Goal: Information Seeking & Learning: Learn about a topic

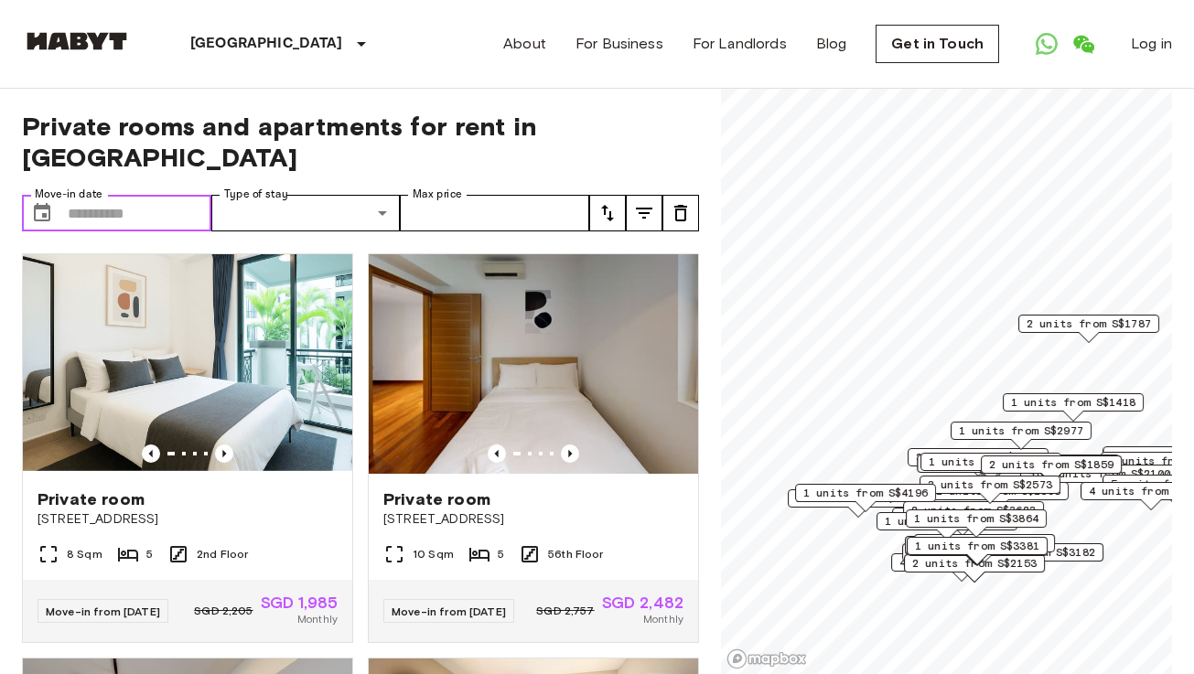
click at [101, 195] on input "Move-in date" at bounding box center [140, 213] width 144 height 37
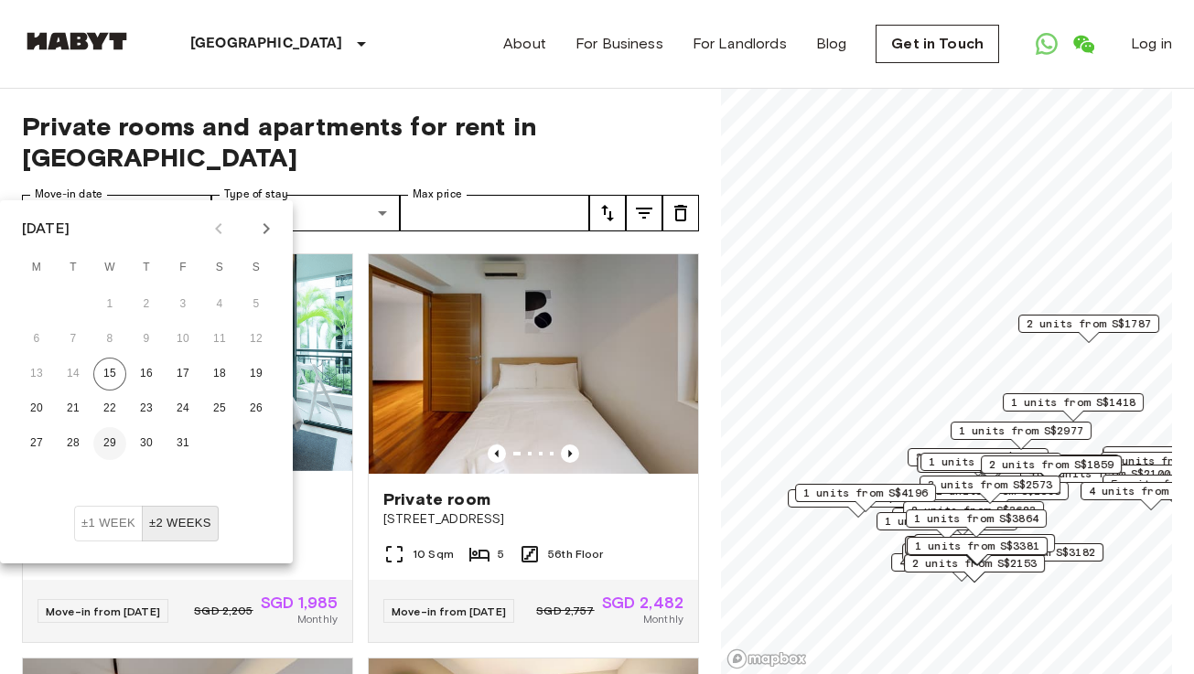
click at [117, 442] on button "29" at bounding box center [109, 443] width 33 height 33
type input "**********"
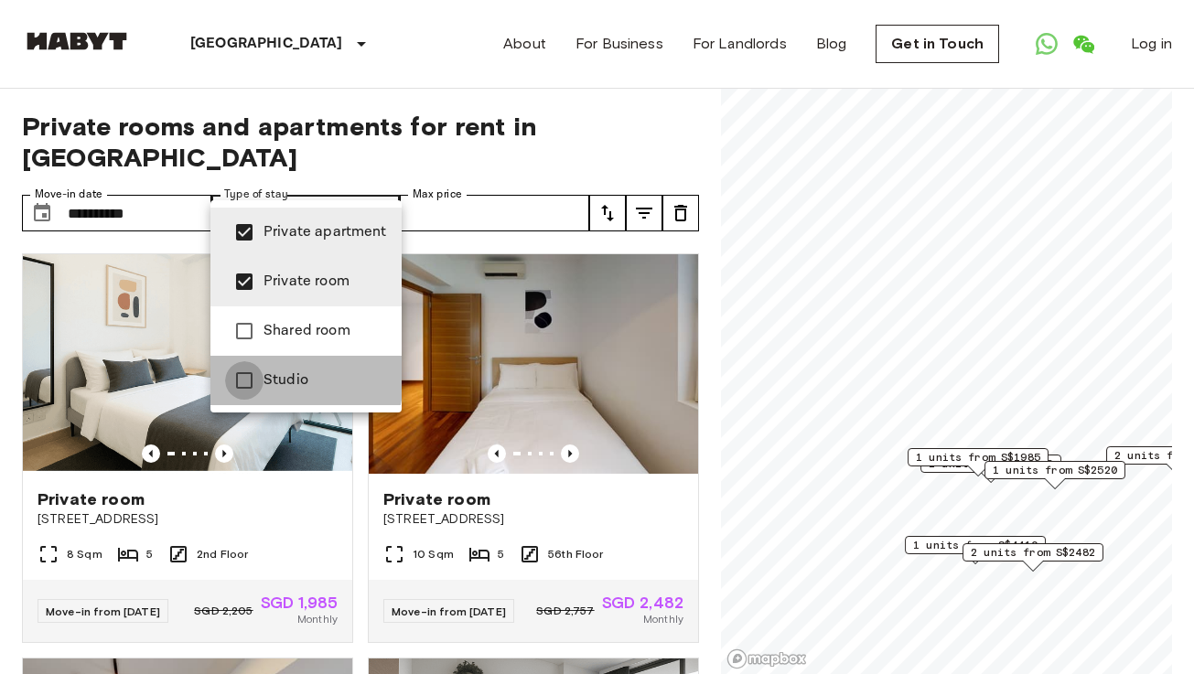
type input "**********"
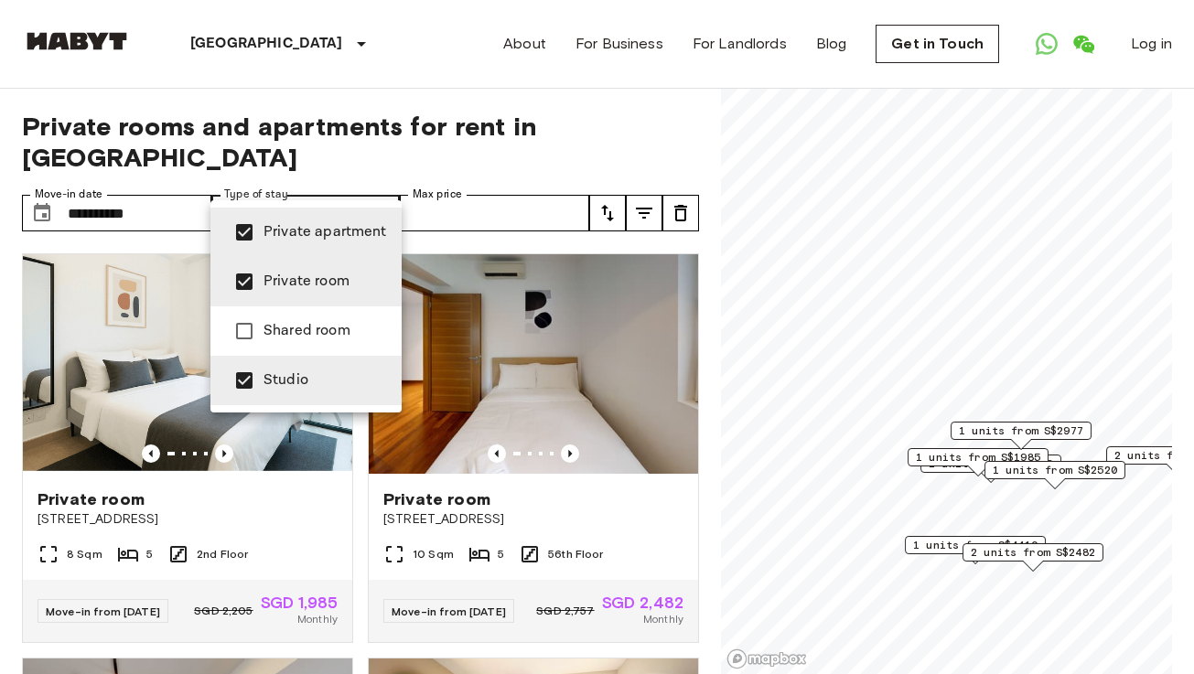
click at [435, 181] on div at bounding box center [597, 337] width 1194 height 674
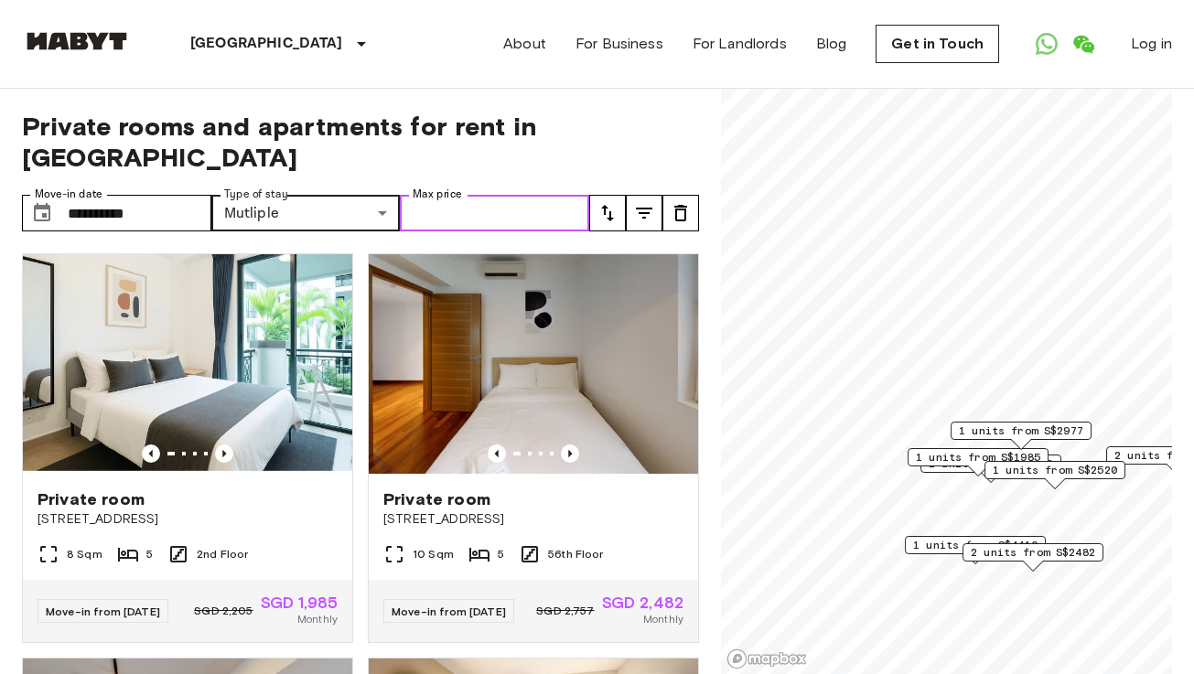
click at [457, 195] on input "Max price" at bounding box center [494, 213] width 189 height 37
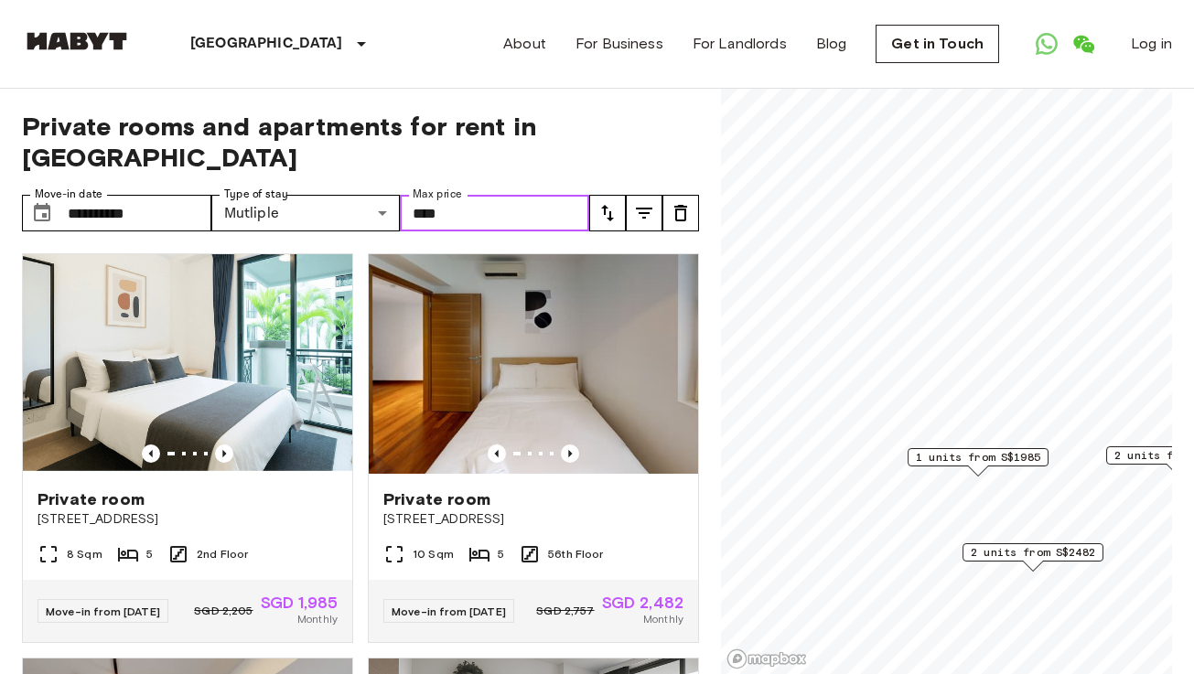
type input "****"
click at [679, 128] on span "Private rooms and apartments for rent in [GEOGRAPHIC_DATA]" at bounding box center [360, 142] width 677 height 62
click at [640, 202] on icon "tune" at bounding box center [644, 213] width 22 height 22
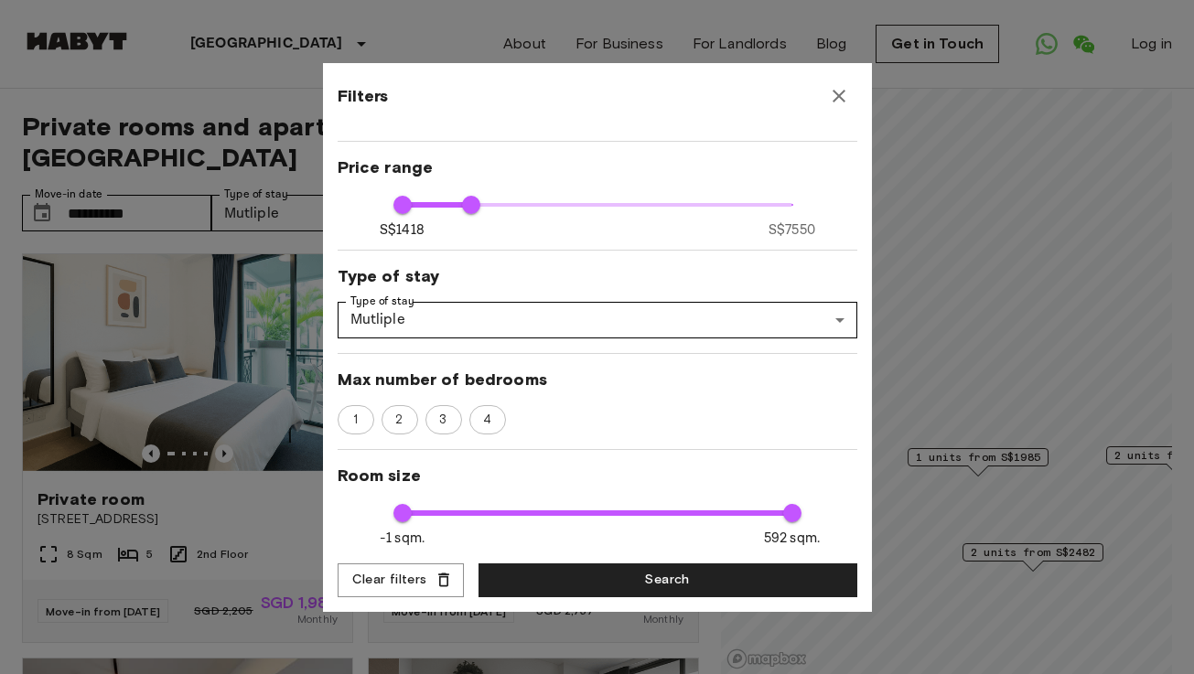
scroll to position [79, 0]
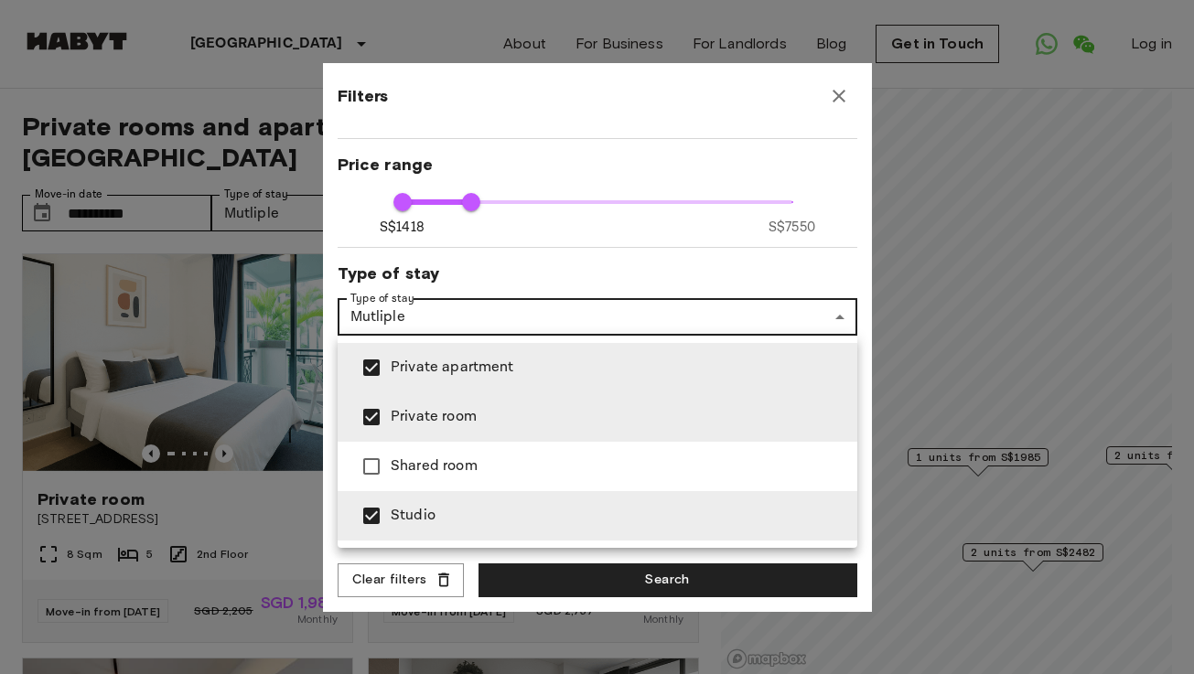
click at [594, 304] on div at bounding box center [597, 337] width 1194 height 674
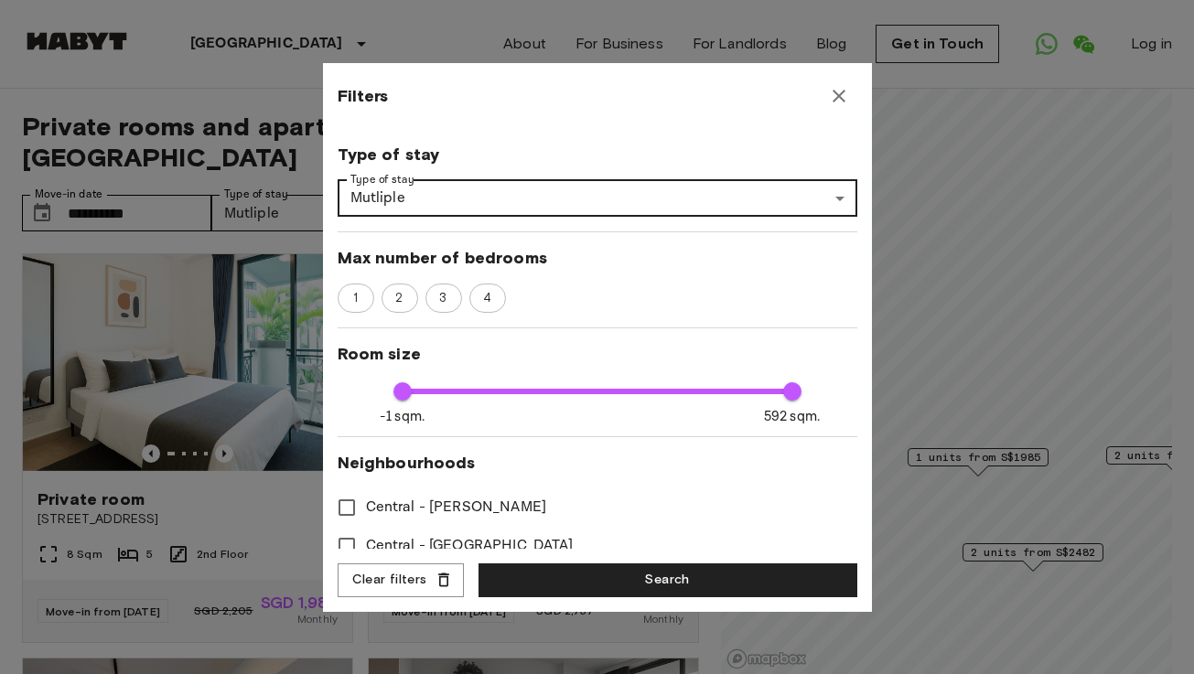
scroll to position [210, 0]
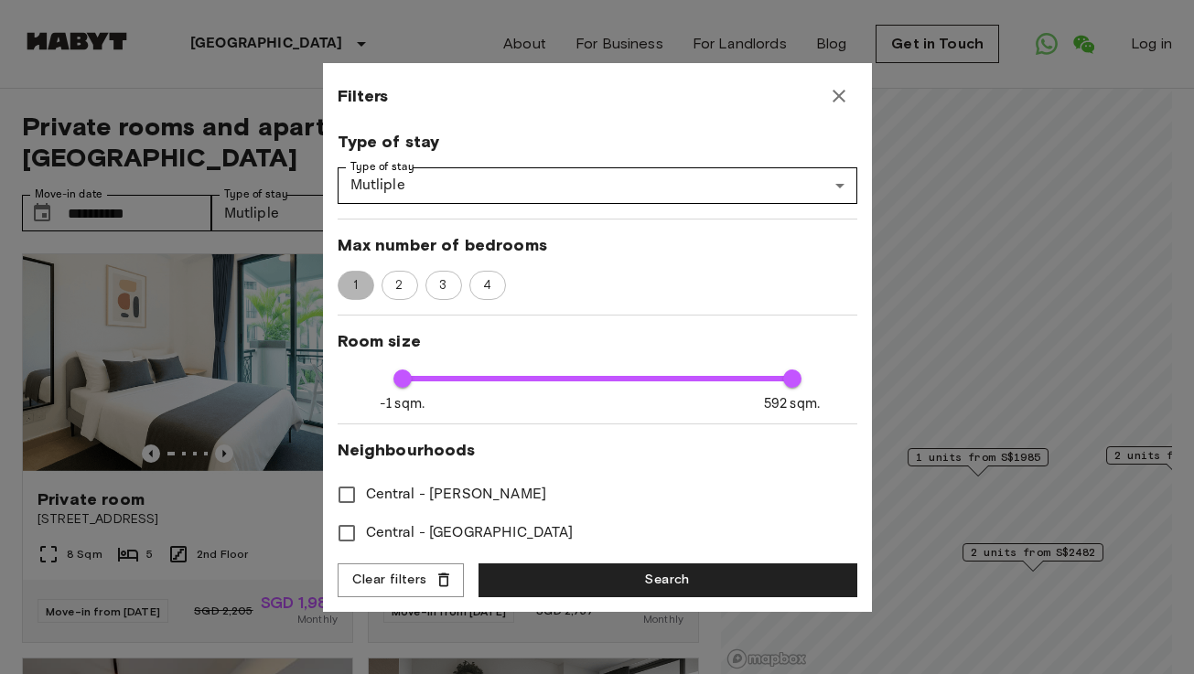
click at [349, 285] on span "1" at bounding box center [355, 285] width 25 height 18
type input "****"
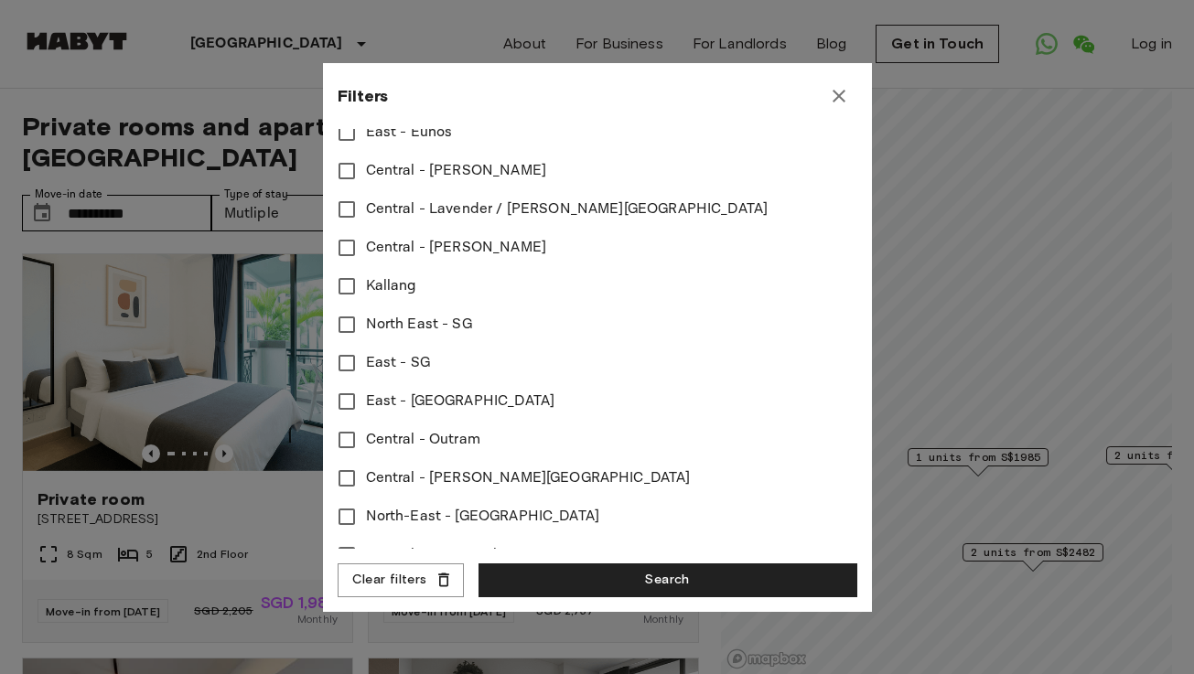
scroll to position [828, 0]
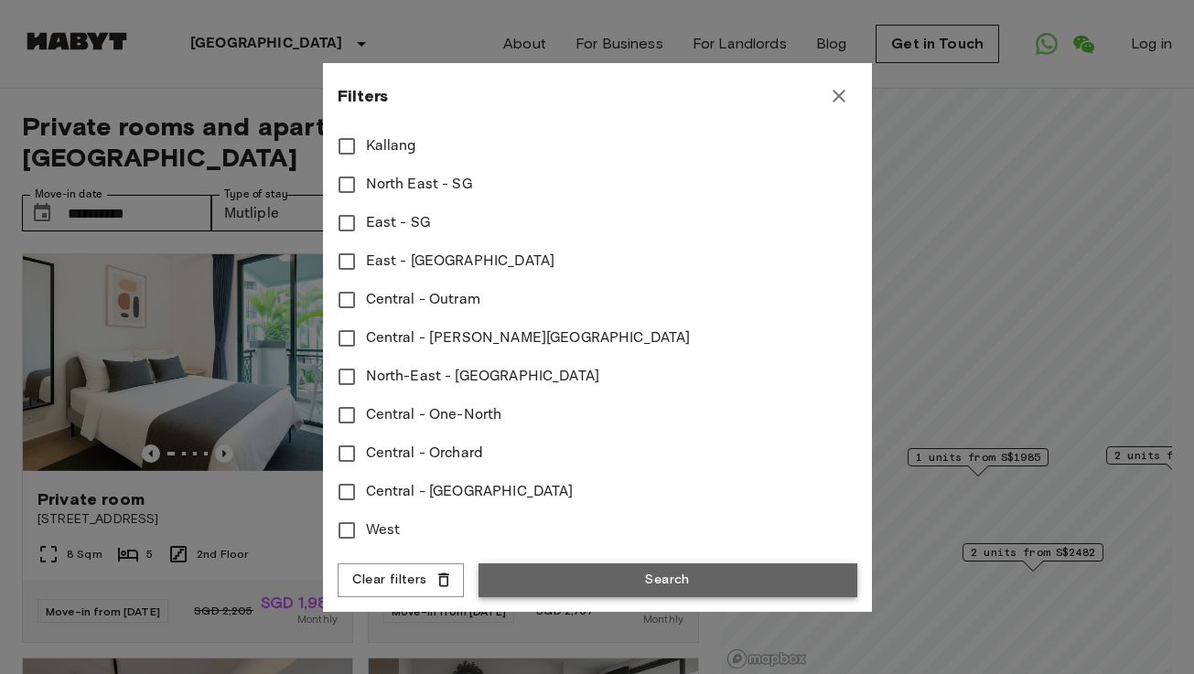
click at [658, 572] on button "Search" at bounding box center [667, 581] width 379 height 34
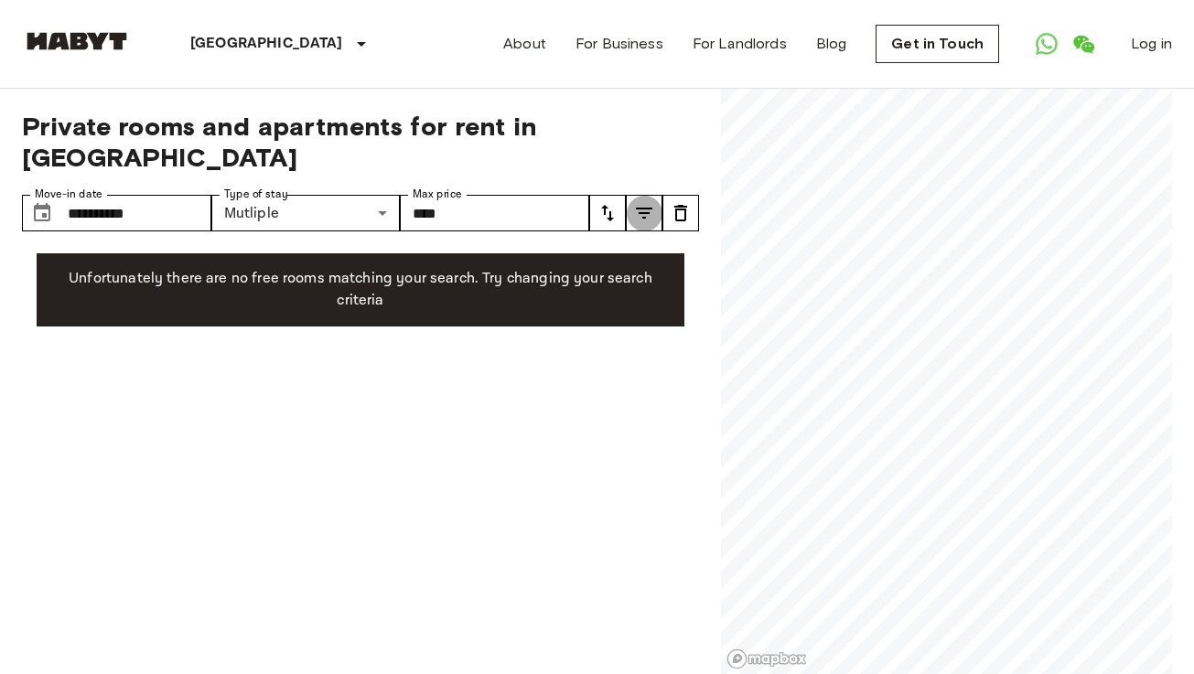
click at [635, 202] on icon "tune" at bounding box center [644, 213] width 22 height 22
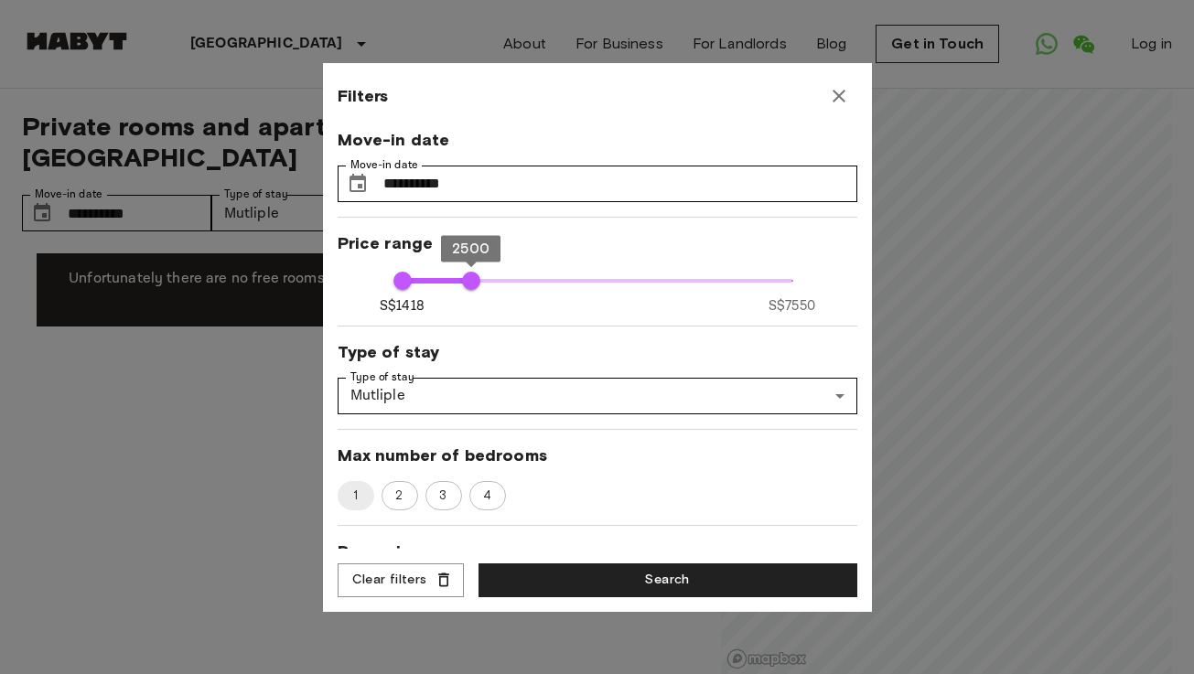
type input "****"
click at [477, 282] on span "2588" at bounding box center [476, 281] width 18 height 18
click at [349, 490] on span "1" at bounding box center [355, 496] width 27 height 18
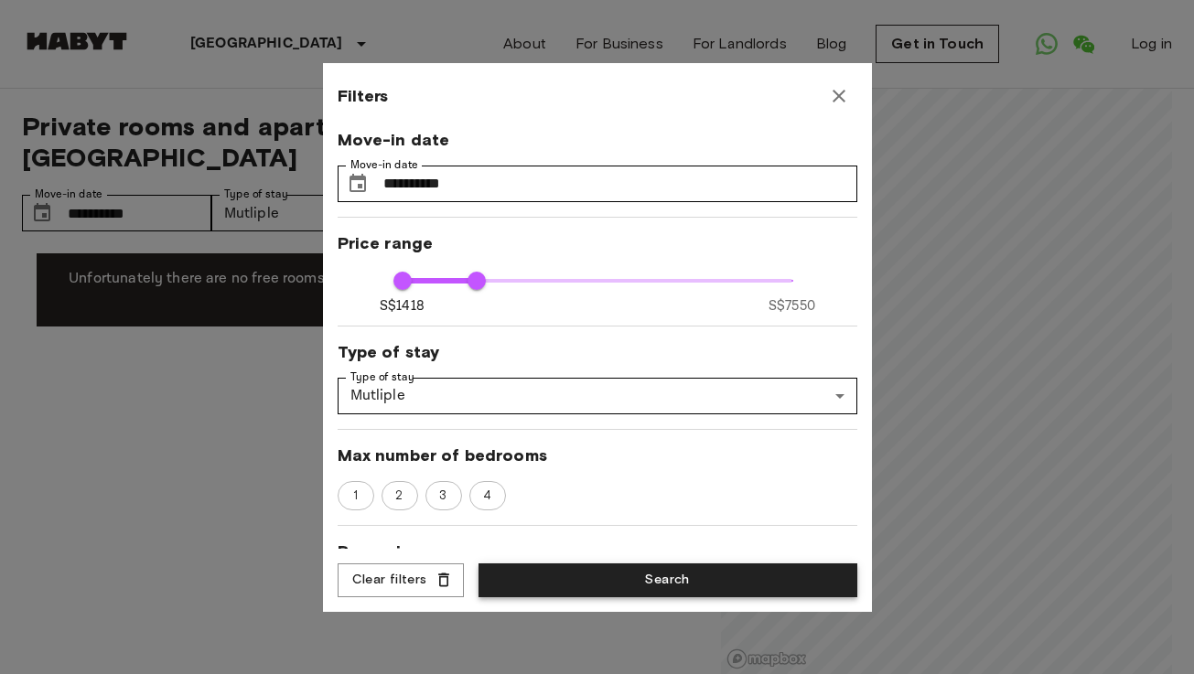
click at [525, 579] on button "Search" at bounding box center [667, 581] width 379 height 34
type input "****"
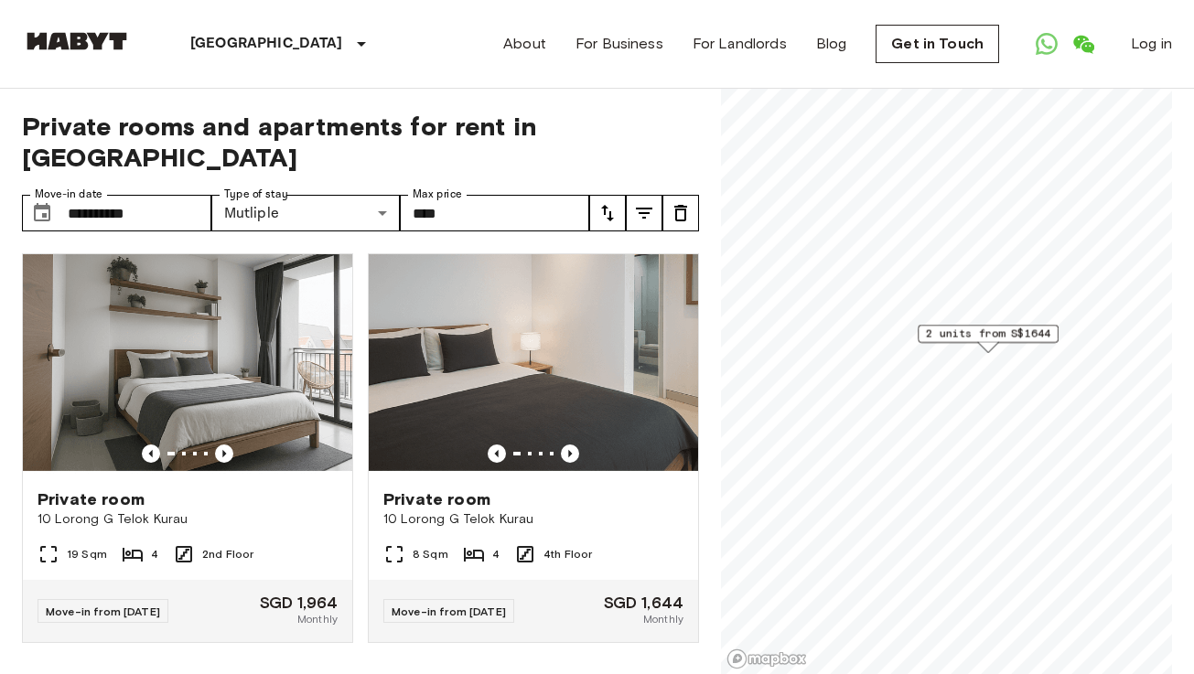
click at [968, 337] on span "2 units from S$1644" at bounding box center [988, 334] width 124 height 16
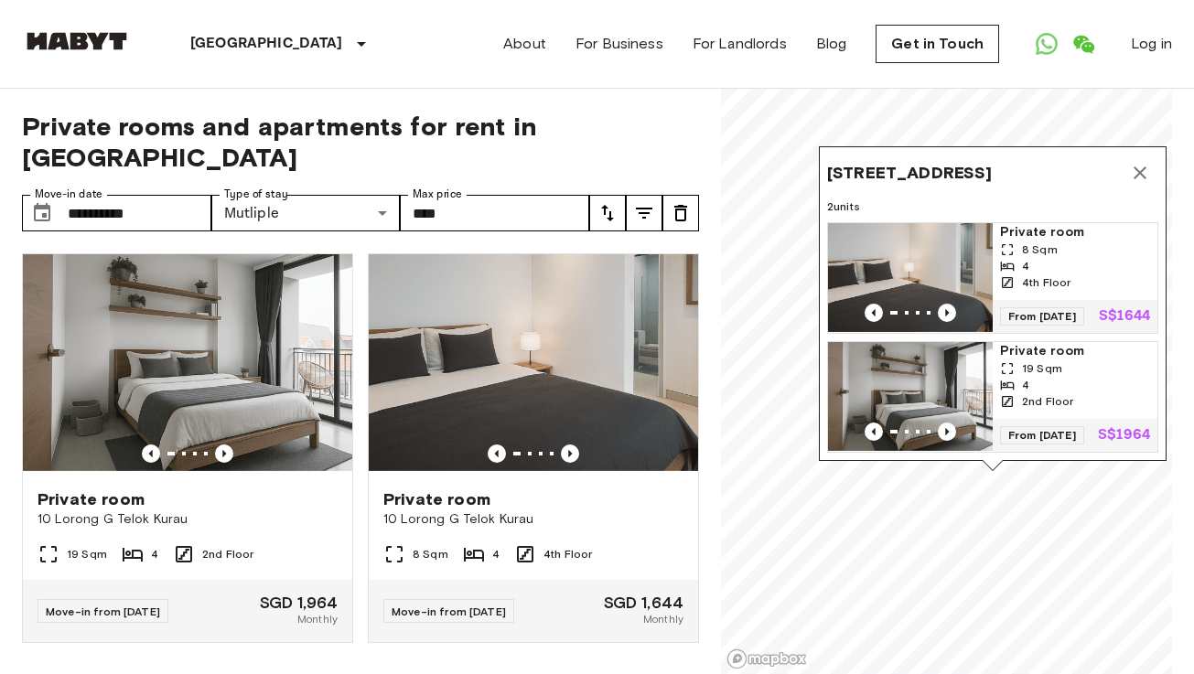
click at [86, 44] on img at bounding box center [77, 41] width 110 height 18
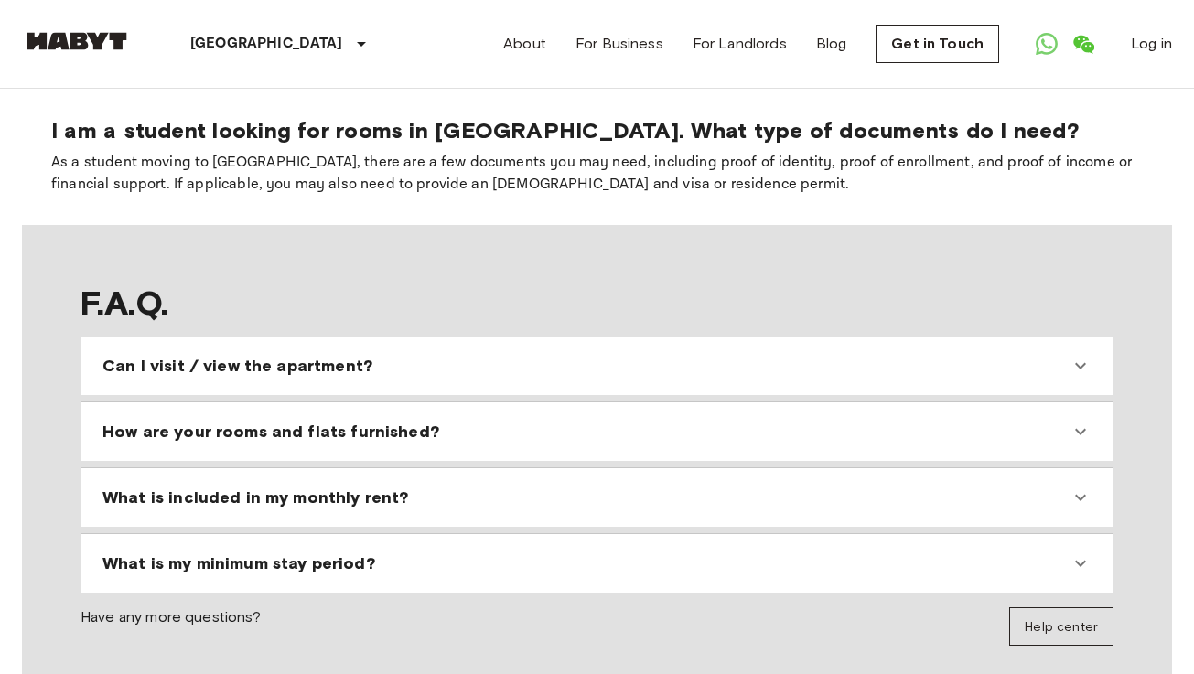
scroll to position [1643, 0]
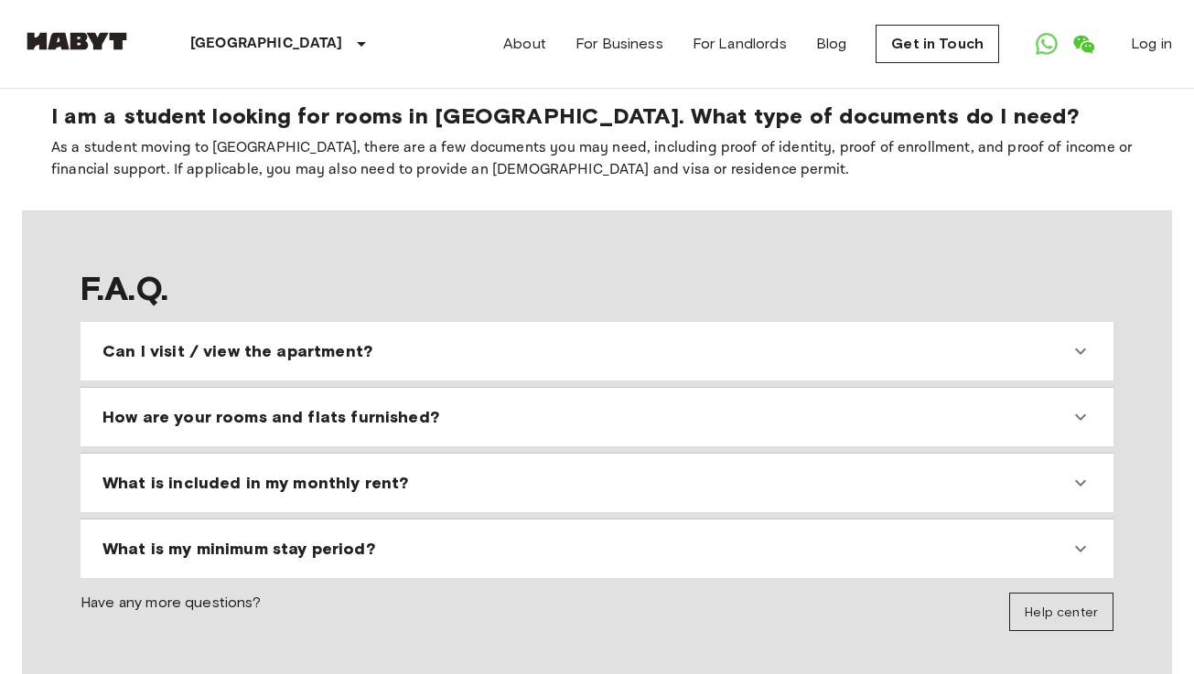
click at [434, 340] on div "Can I visit / view the apartment?" at bounding box center [585, 351] width 967 height 22
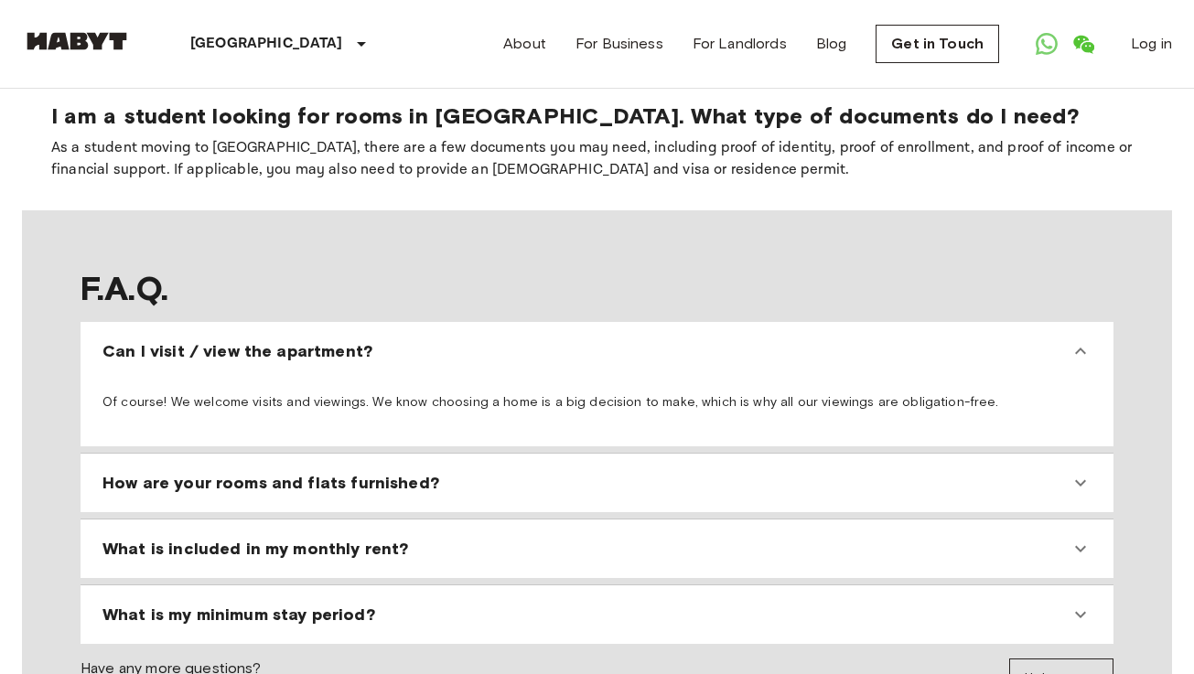
click at [434, 340] on div "Can I visit / view the apartment?" at bounding box center [585, 351] width 967 height 22
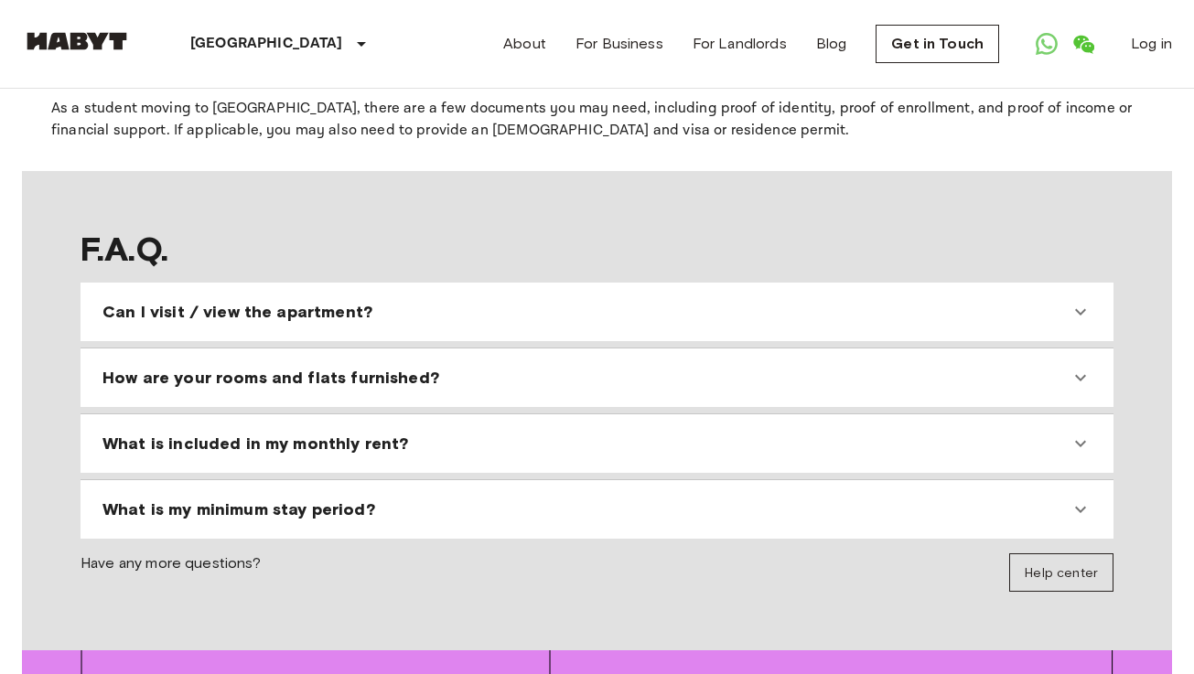
scroll to position [1686, 0]
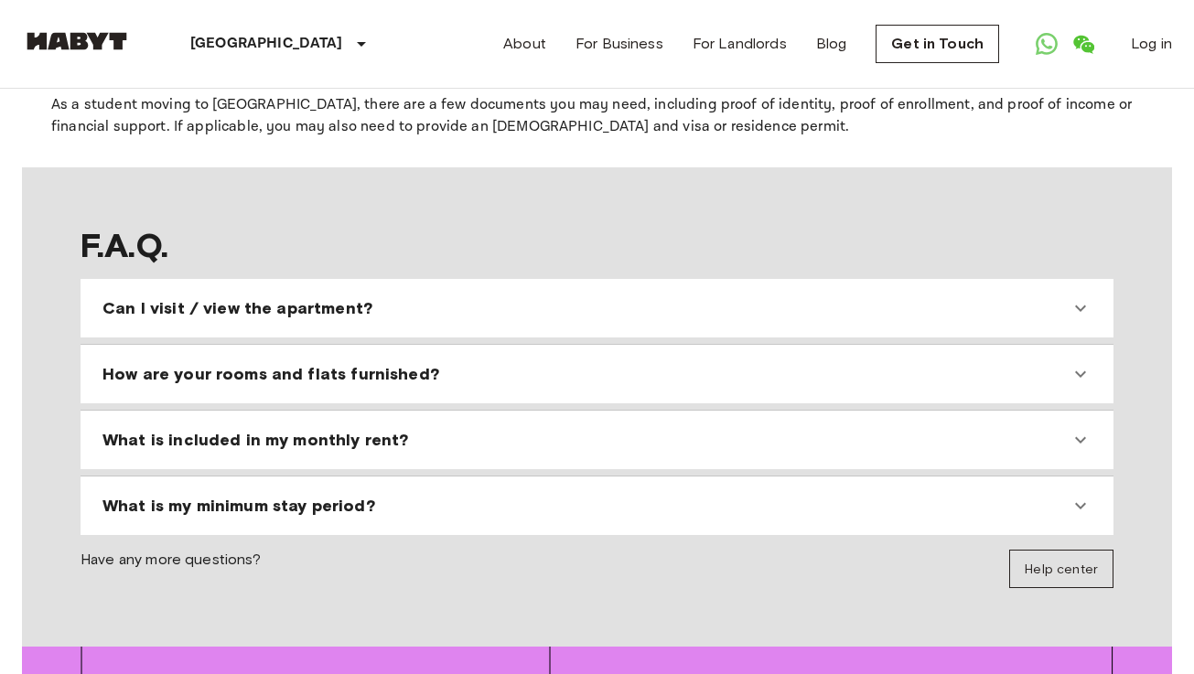
click at [429, 429] on div "What is included in my monthly rent?" at bounding box center [585, 440] width 967 height 22
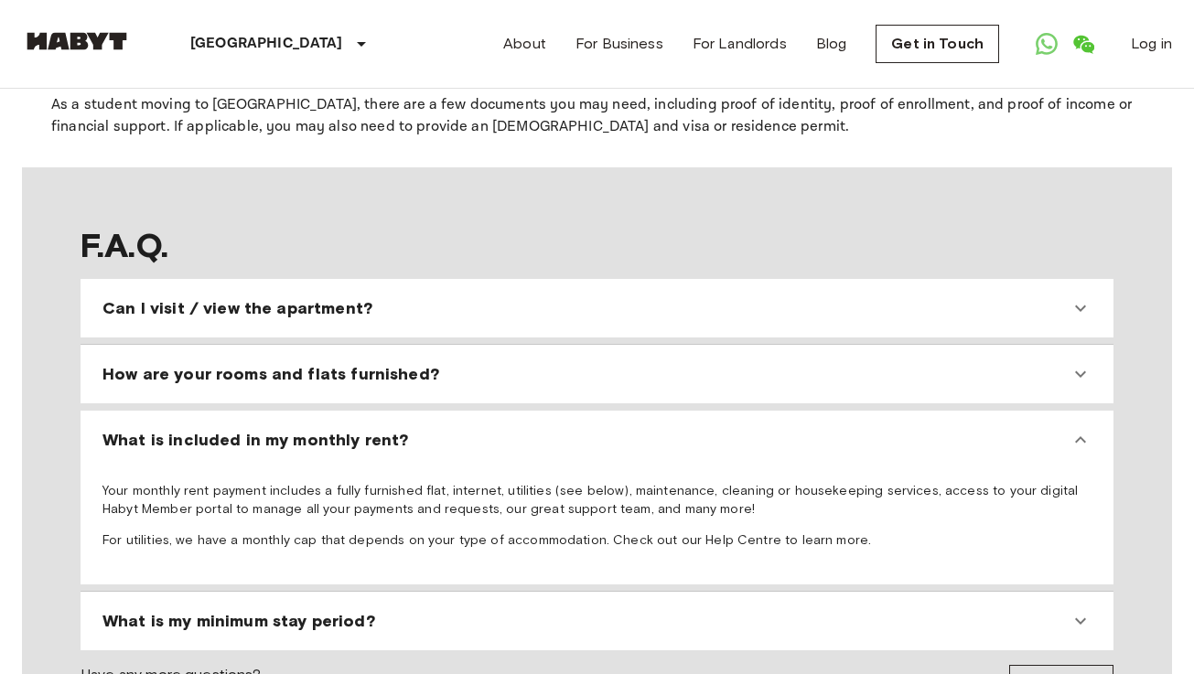
click at [432, 429] on div "What is included in my monthly rent?" at bounding box center [585, 440] width 967 height 22
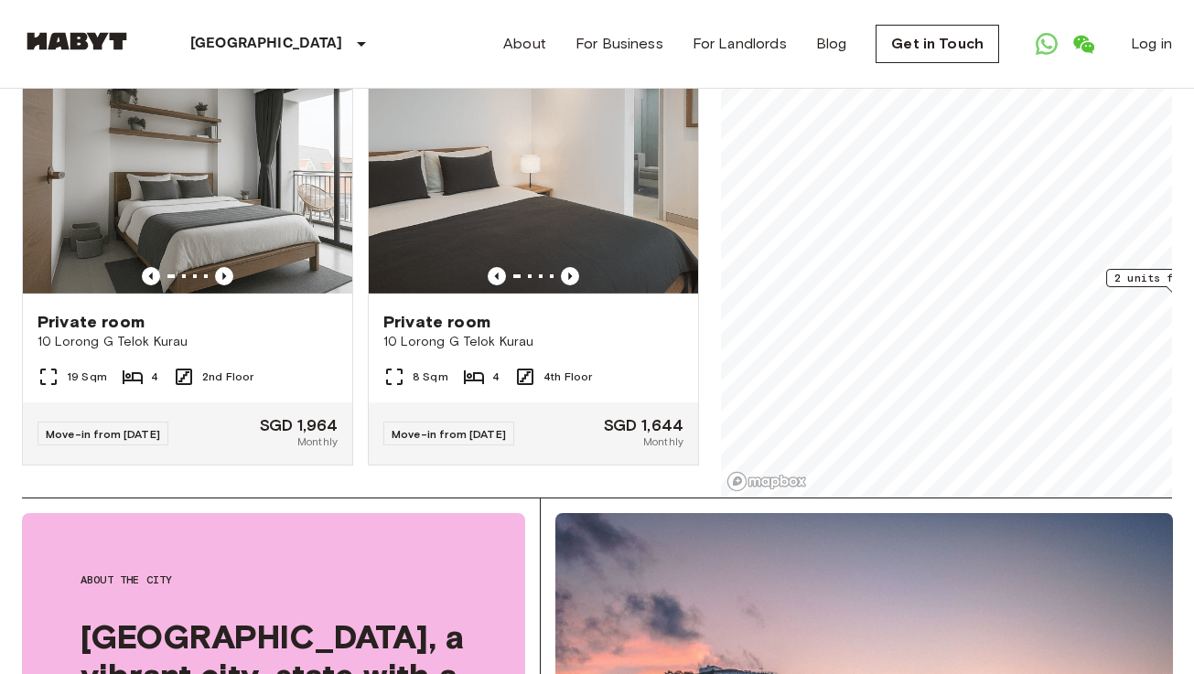
scroll to position [0, 0]
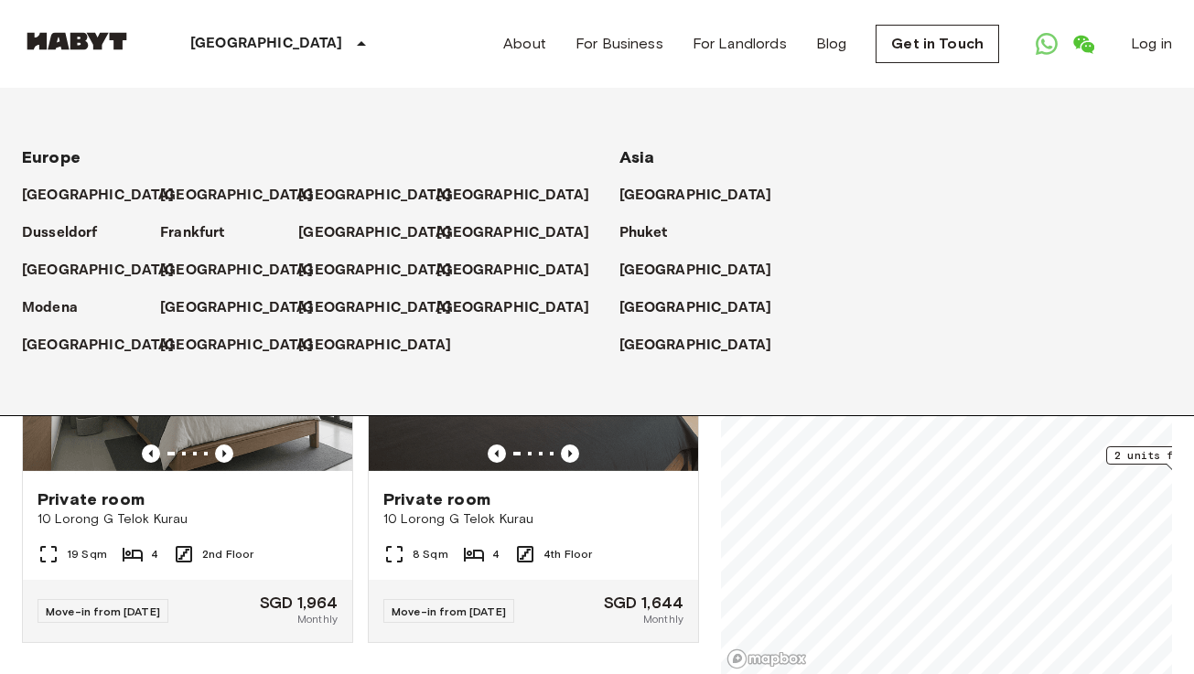
click at [234, 42] on p "[GEOGRAPHIC_DATA]" at bounding box center [266, 44] width 153 height 22
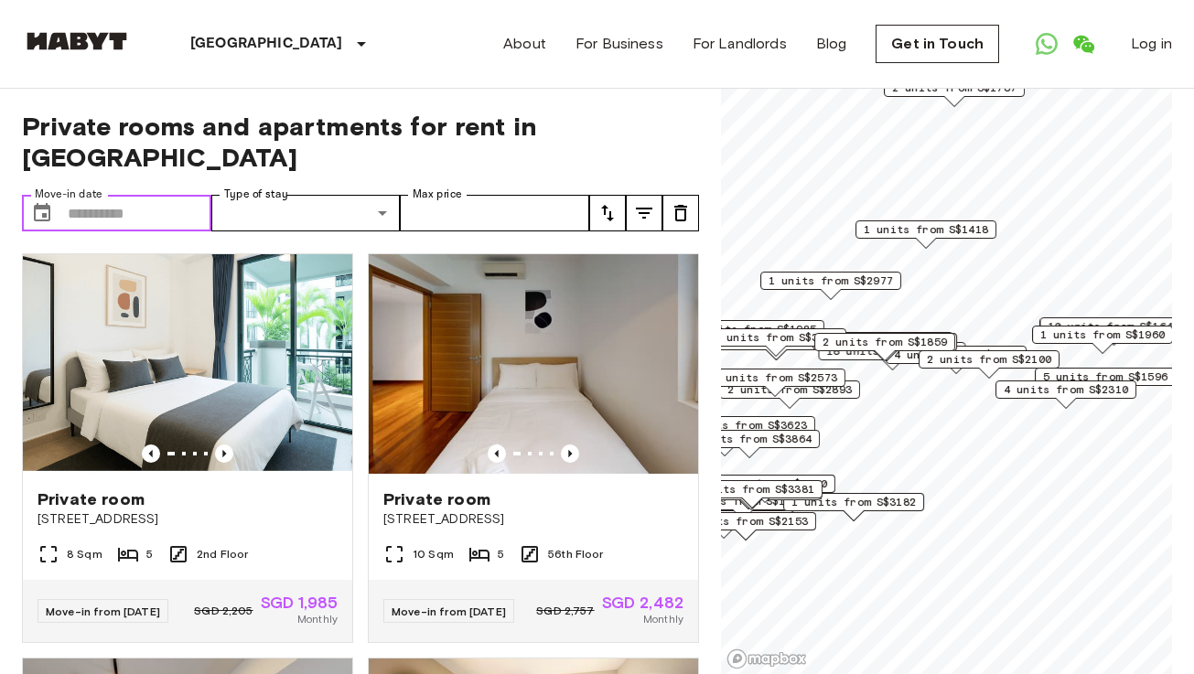
click at [89, 195] on input "Move-in date" at bounding box center [140, 213] width 144 height 37
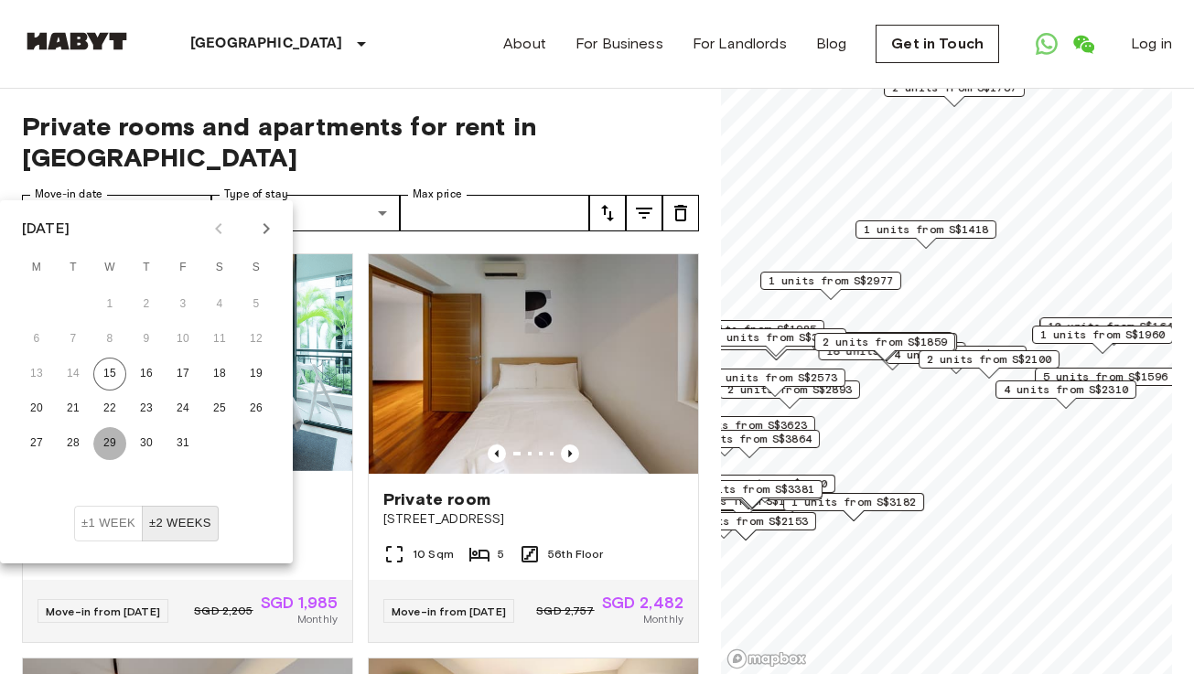
click at [118, 439] on button "29" at bounding box center [109, 443] width 33 height 33
type input "**********"
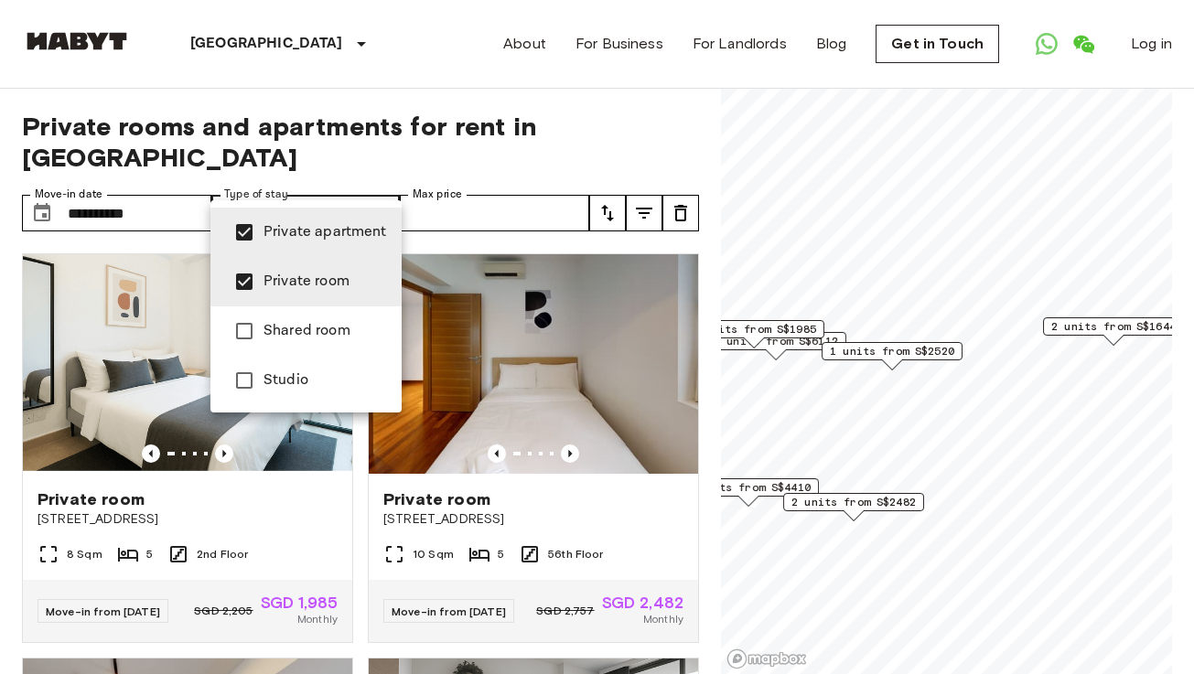
type input "**********"
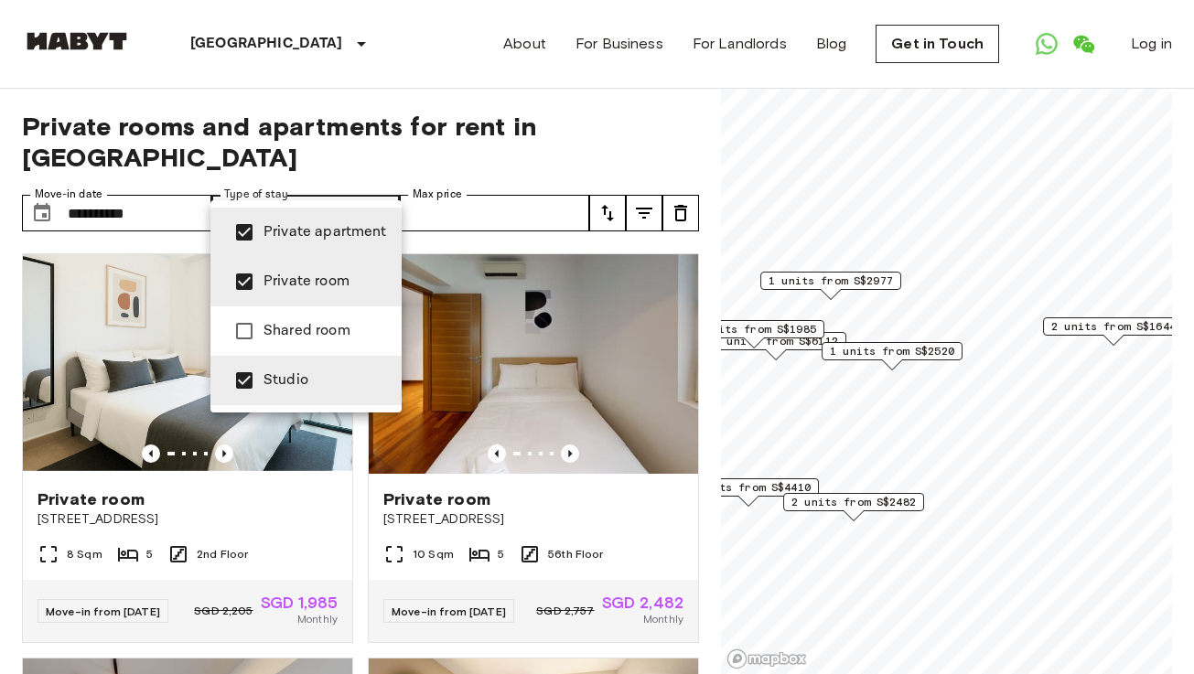
click at [363, 182] on div at bounding box center [597, 337] width 1194 height 674
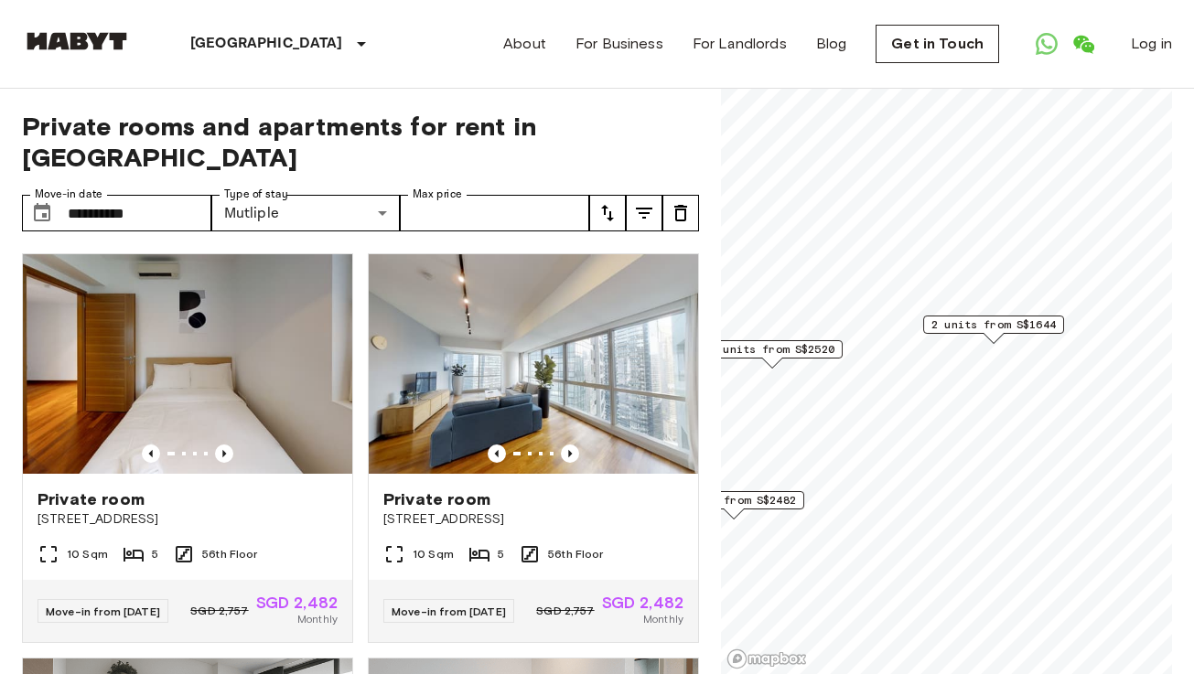
click at [973, 327] on span "2 units from S$1644" at bounding box center [993, 325] width 124 height 16
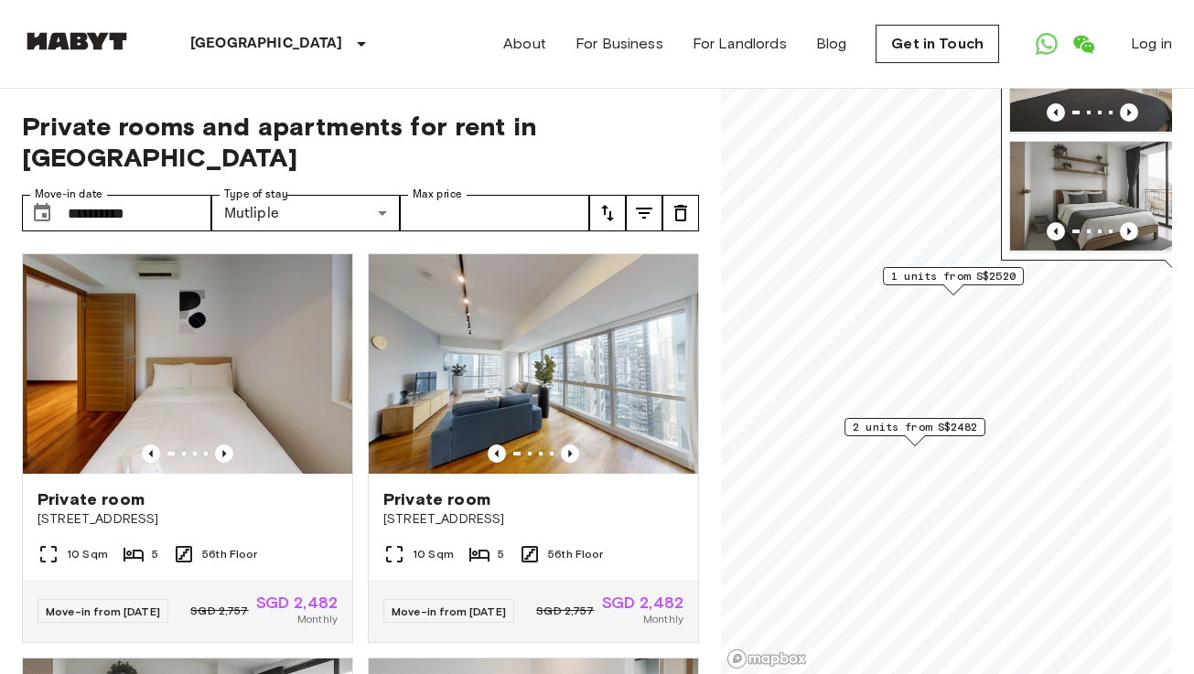
click at [978, 274] on span "1 units from S$2520" at bounding box center [953, 276] width 124 height 16
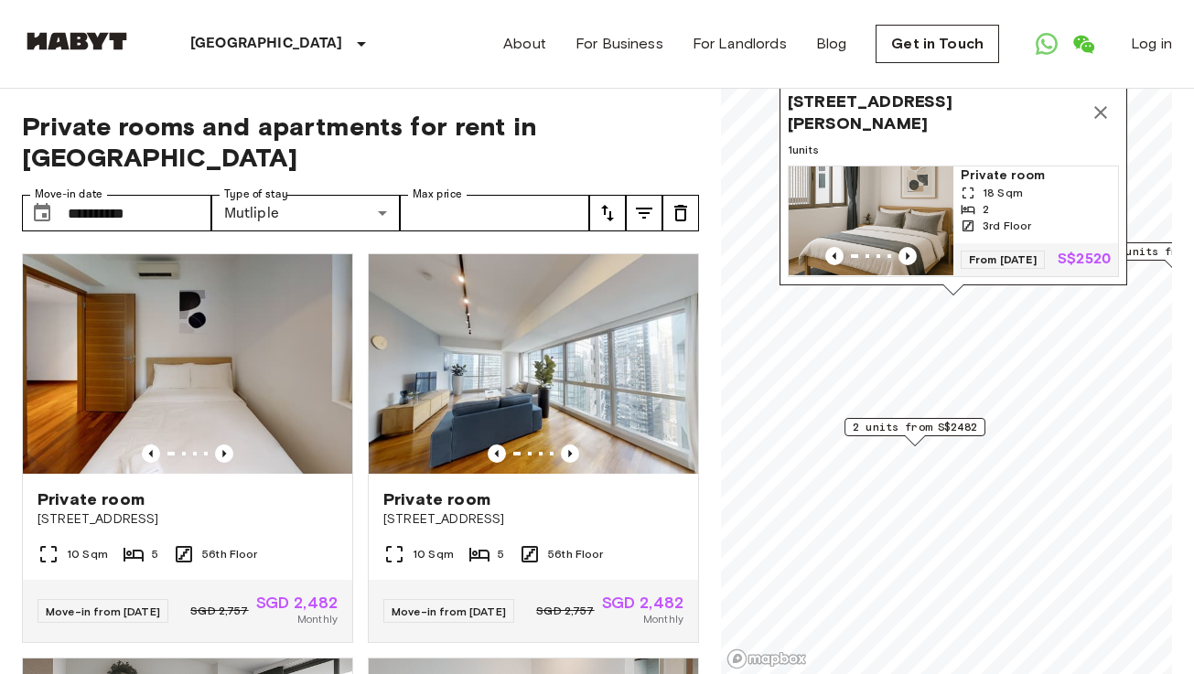
click at [935, 422] on span "2 units from S$2482" at bounding box center [915, 427] width 124 height 16
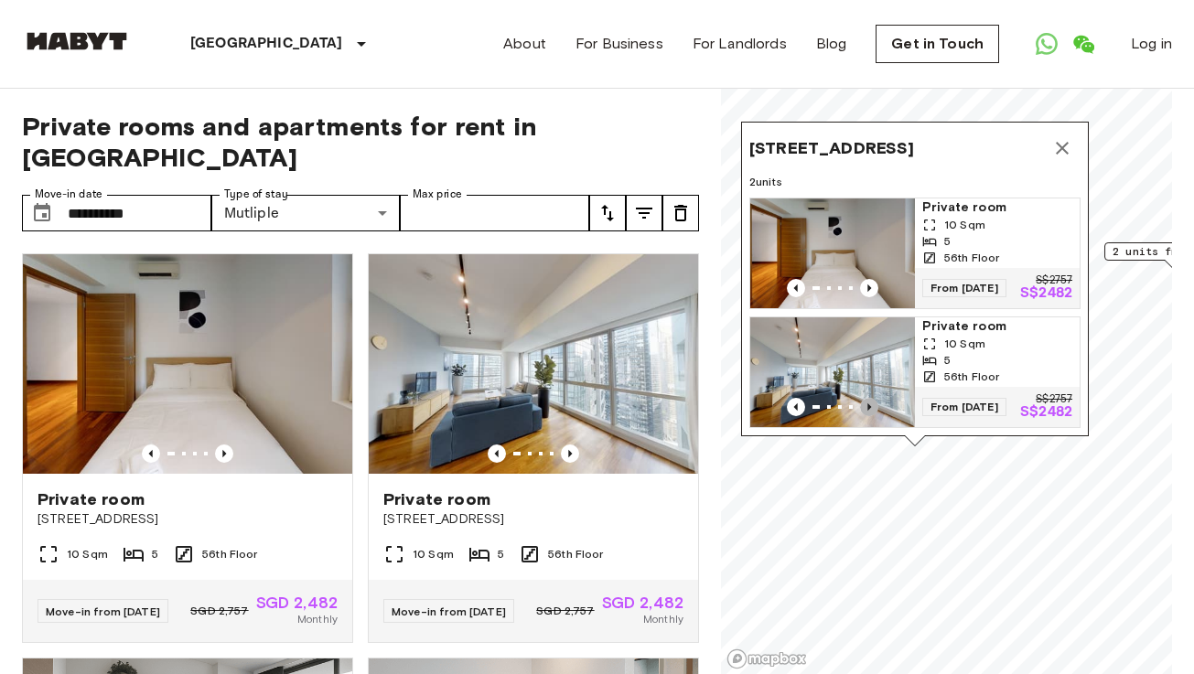
click at [875, 398] on icon "Previous image" at bounding box center [869, 407] width 18 height 18
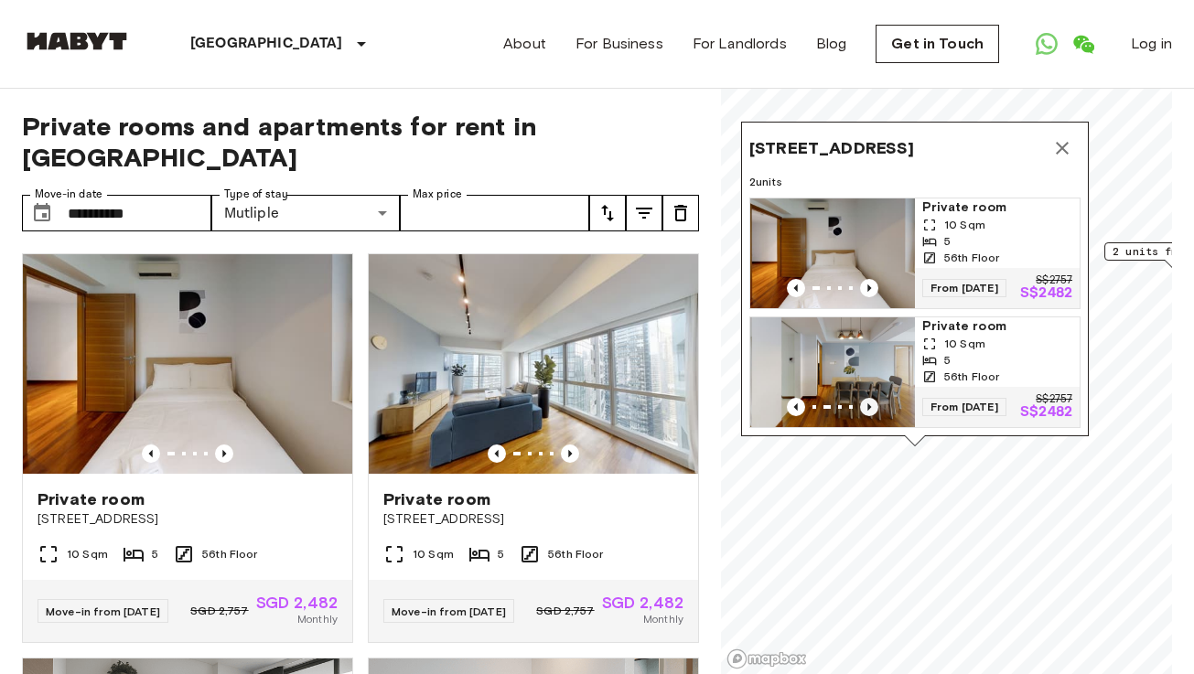
click at [875, 398] on icon "Previous image" at bounding box center [869, 407] width 18 height 18
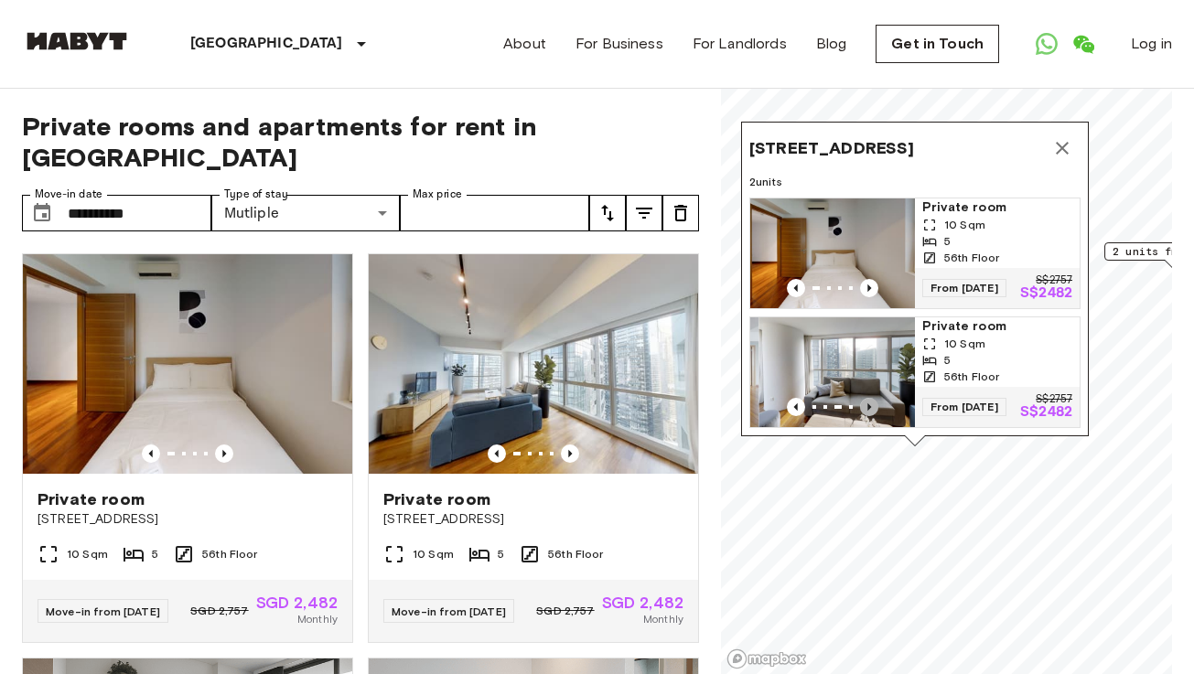
click at [875, 398] on icon "Previous image" at bounding box center [869, 407] width 18 height 18
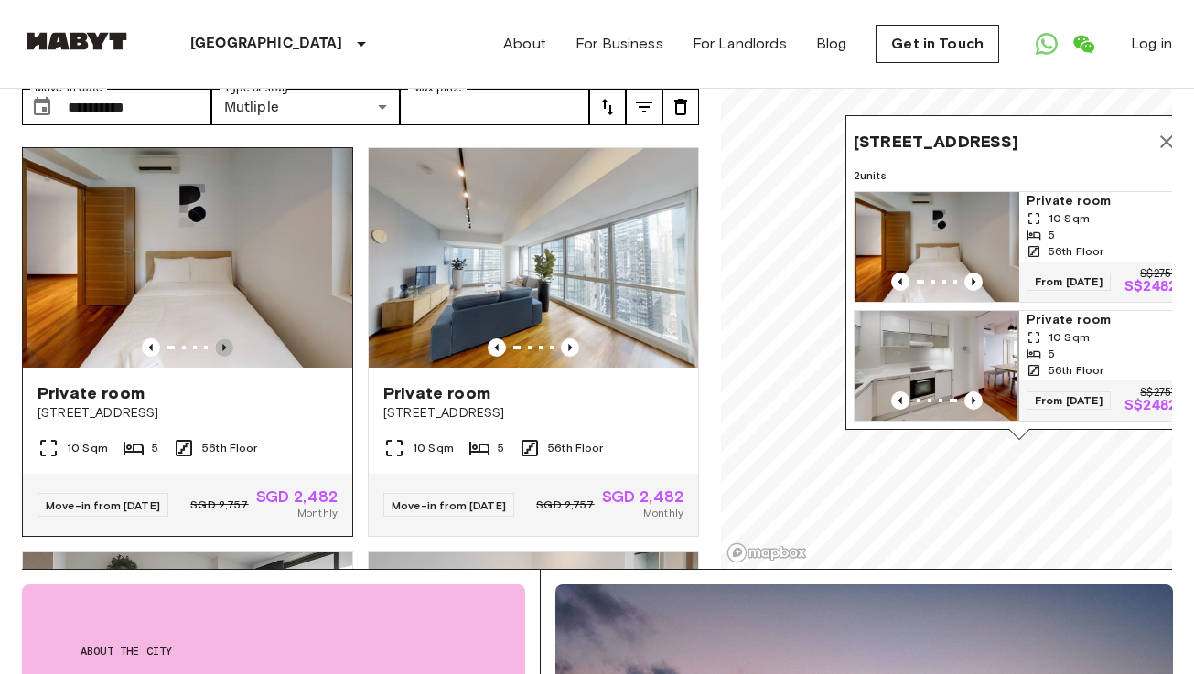
click at [224, 338] on icon "Previous image" at bounding box center [224, 347] width 18 height 18
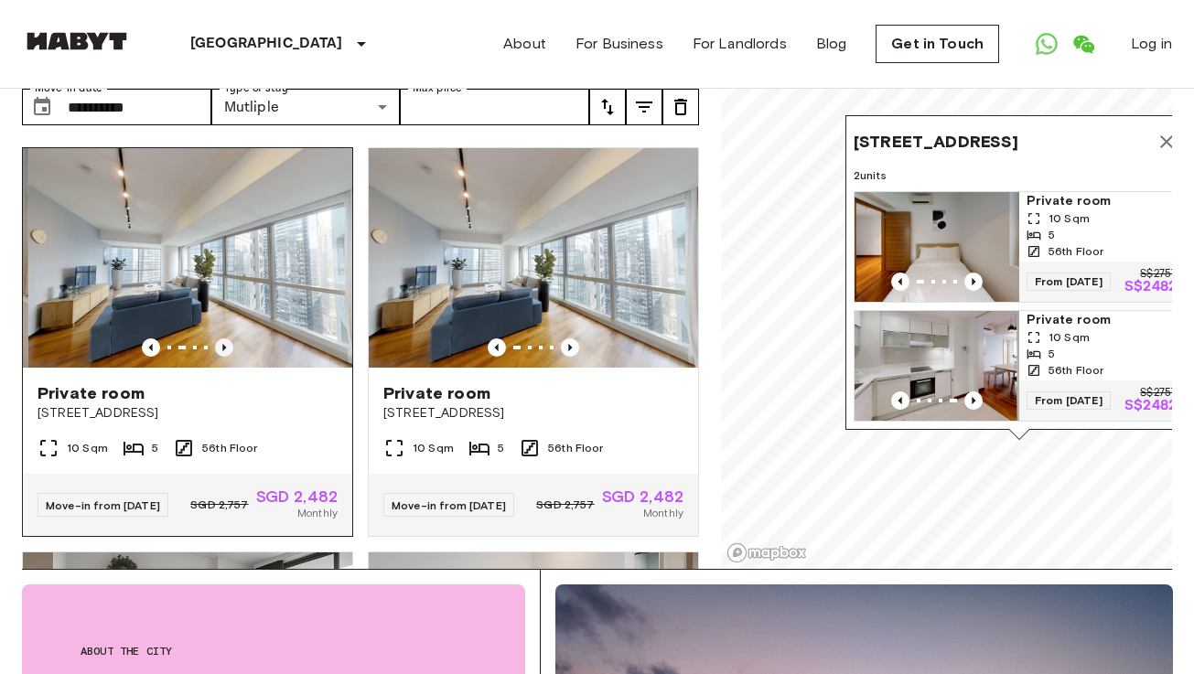
click at [224, 338] on icon "Previous image" at bounding box center [224, 347] width 18 height 18
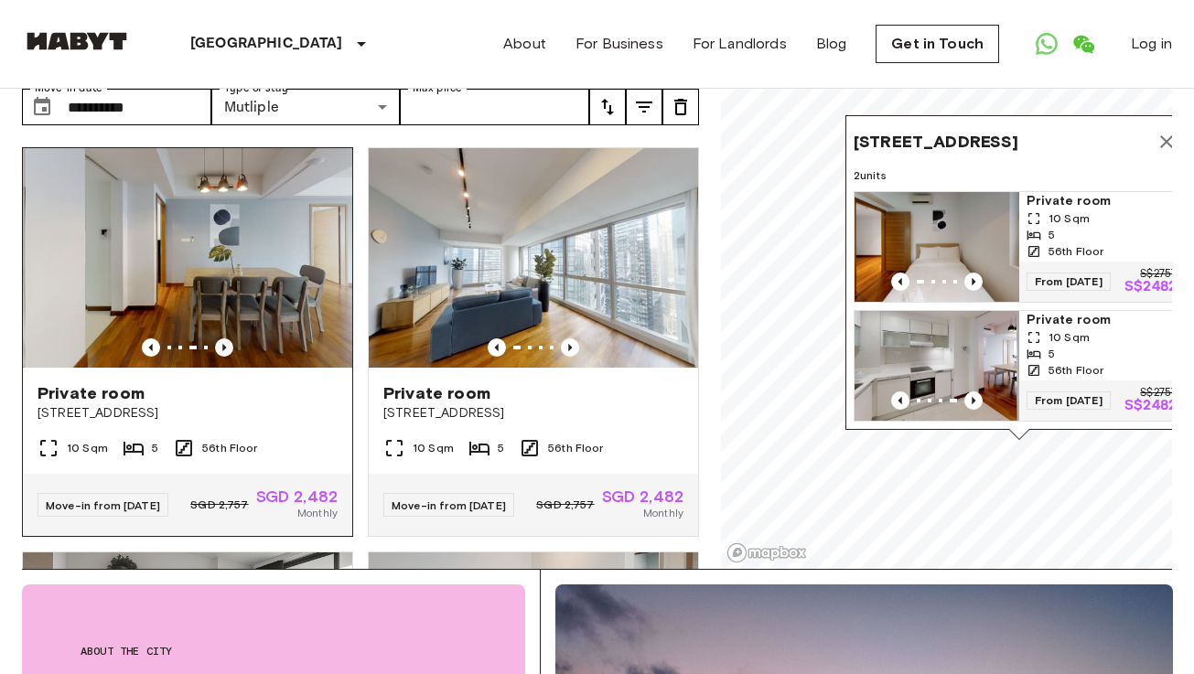
click at [227, 338] on icon "Previous image" at bounding box center [224, 347] width 18 height 18
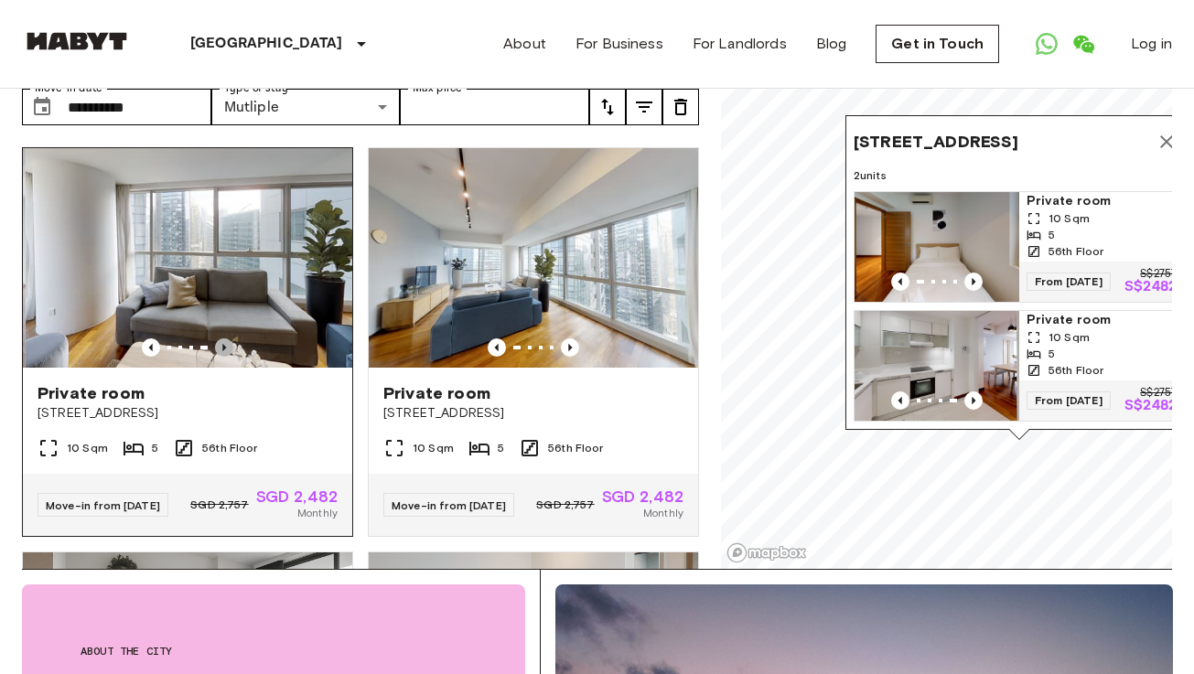
click at [227, 338] on icon "Previous image" at bounding box center [224, 347] width 18 height 18
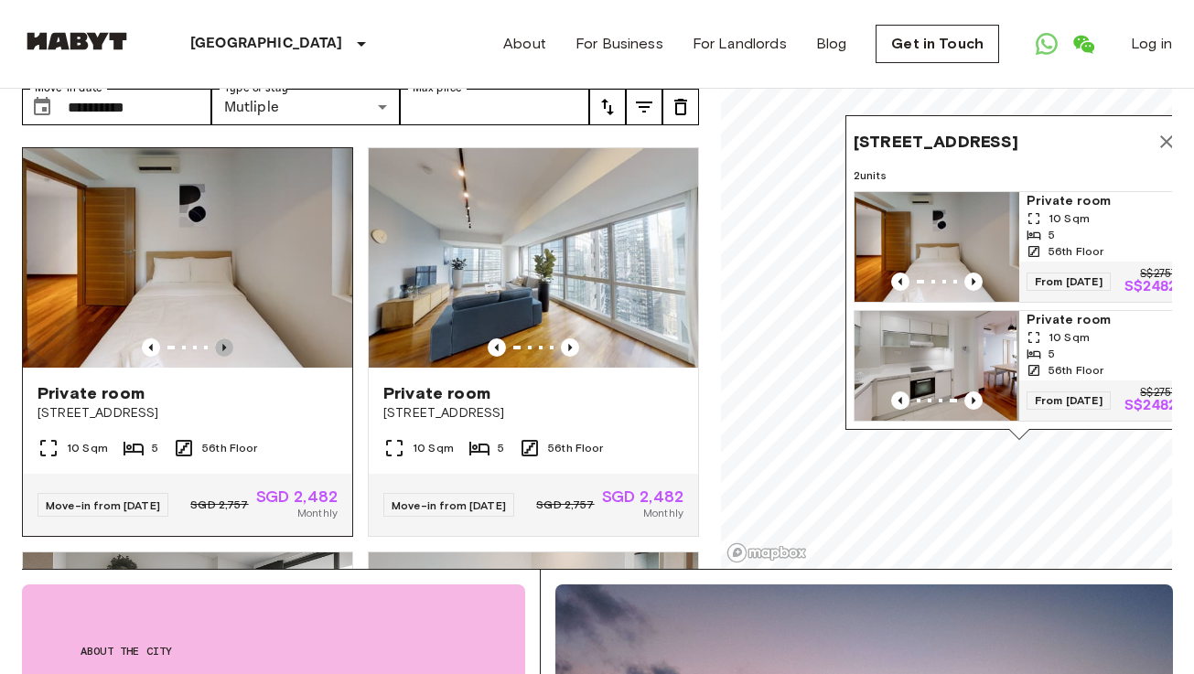
click at [227, 338] on icon "Previous image" at bounding box center [224, 347] width 18 height 18
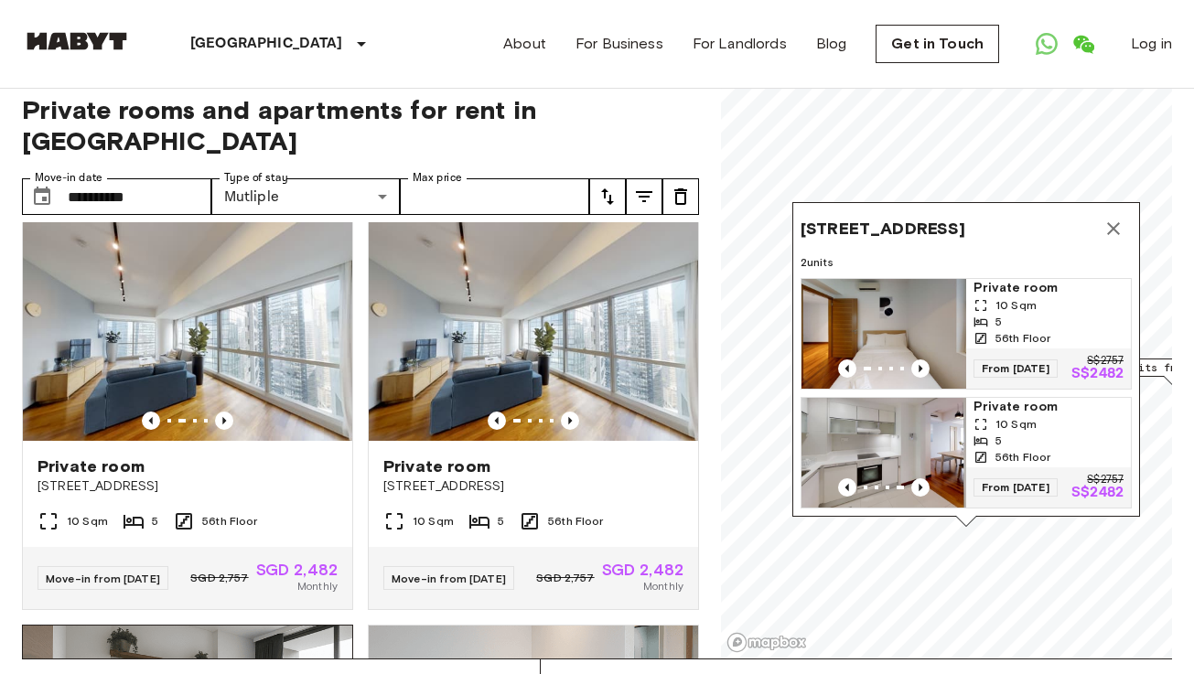
scroll to position [14, 0]
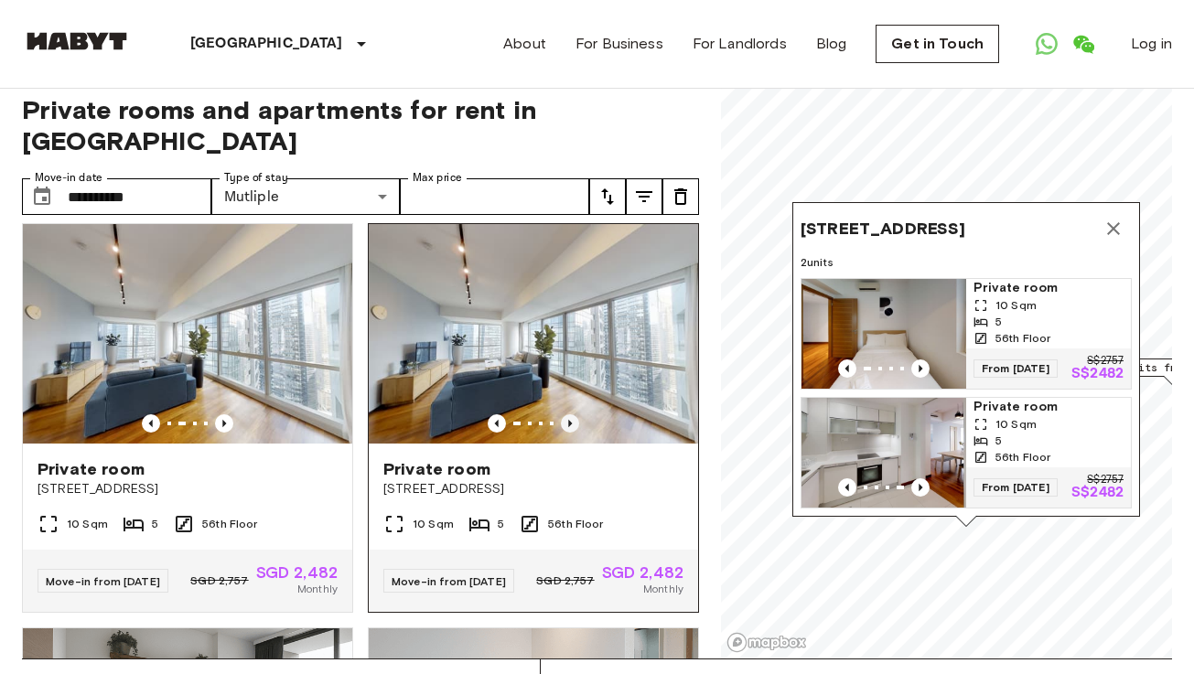
click at [573, 414] on icon "Previous image" at bounding box center [570, 423] width 18 height 18
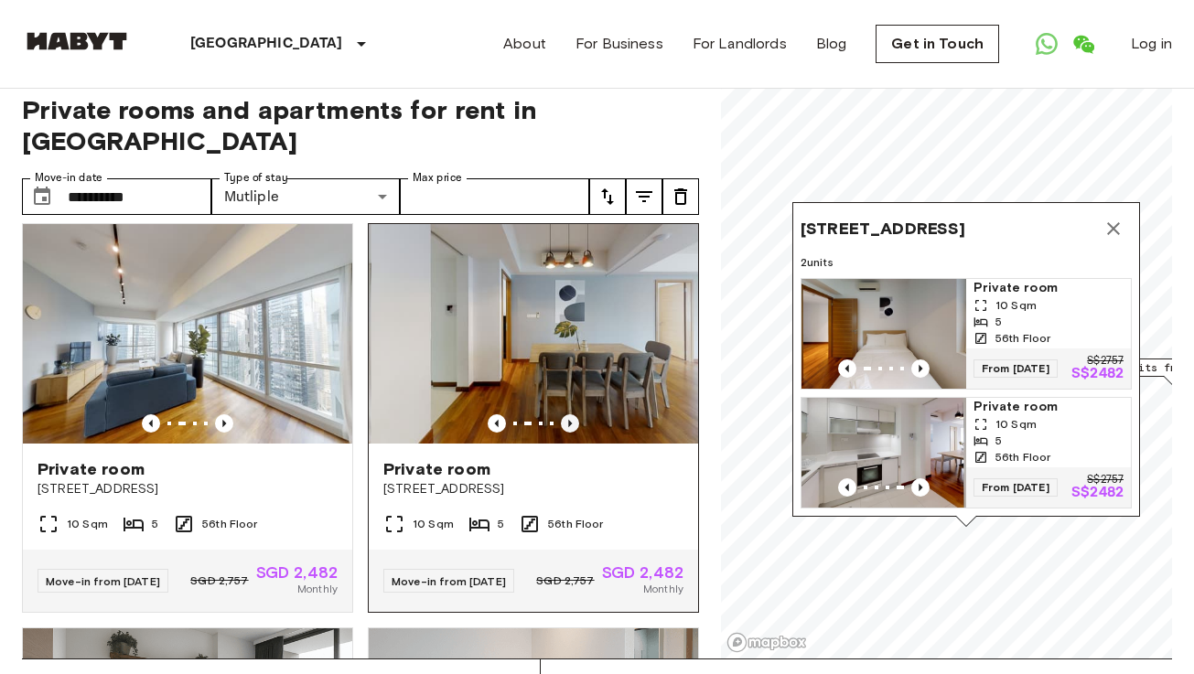
click at [573, 414] on icon "Previous image" at bounding box center [570, 423] width 18 height 18
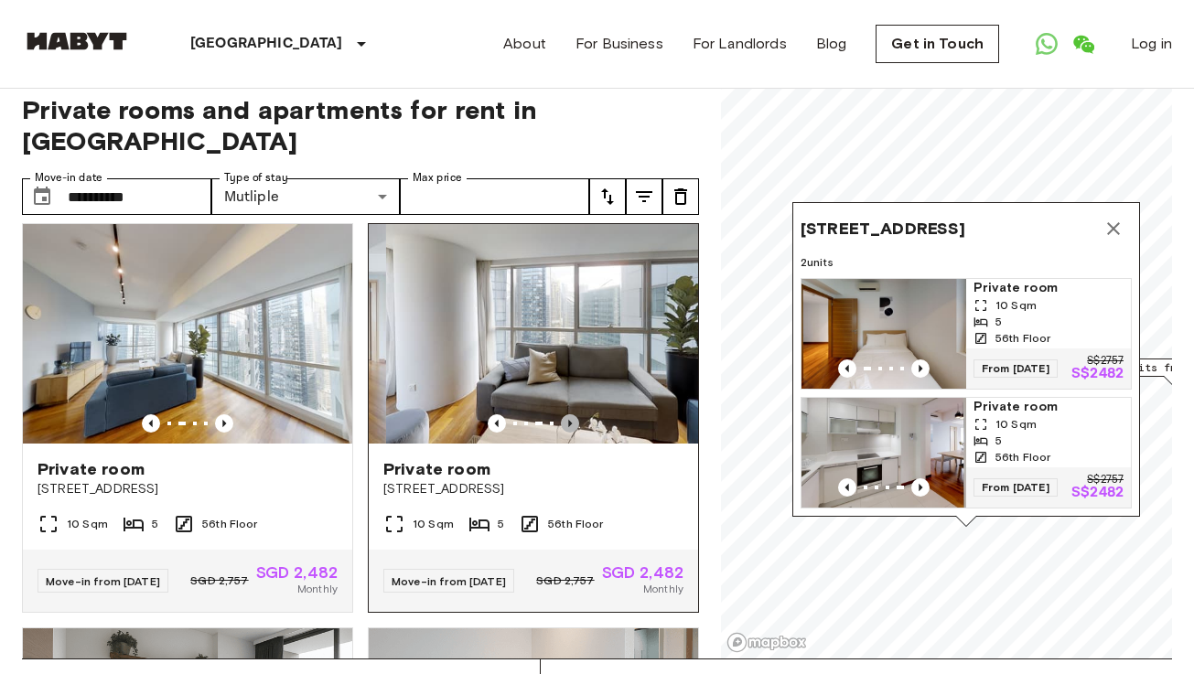
click at [573, 414] on icon "Previous image" at bounding box center [570, 423] width 18 height 18
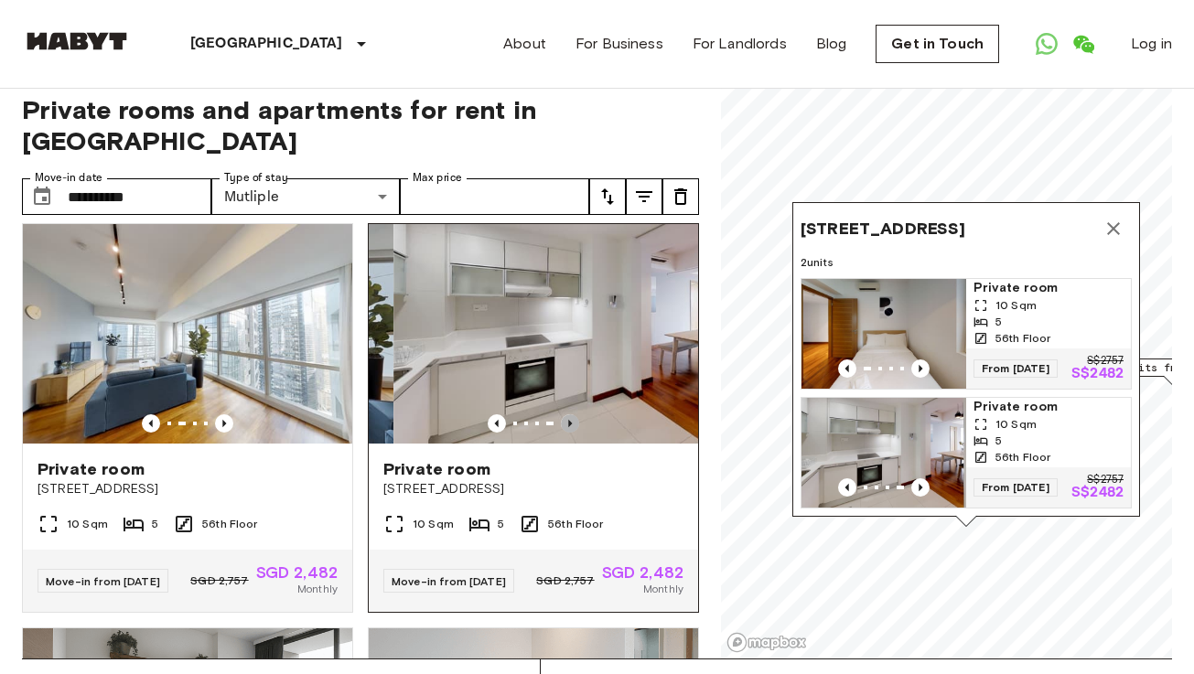
click at [573, 414] on icon "Previous image" at bounding box center [570, 423] width 18 height 18
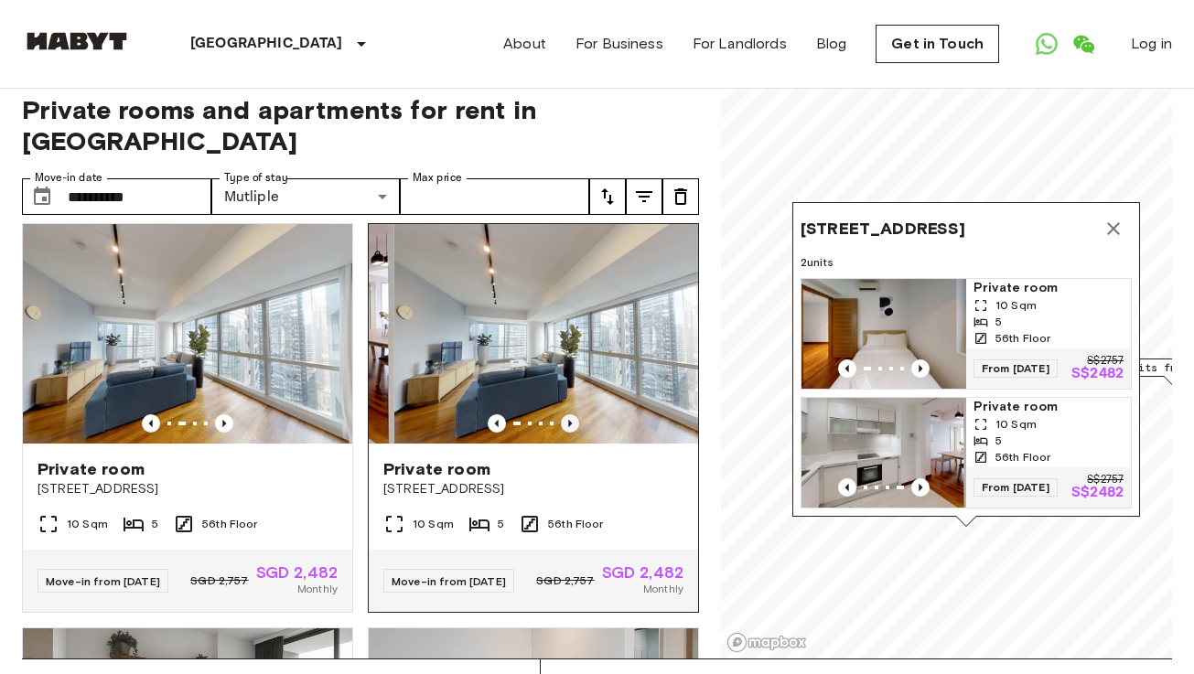
click at [573, 414] on icon "Previous image" at bounding box center [570, 423] width 18 height 18
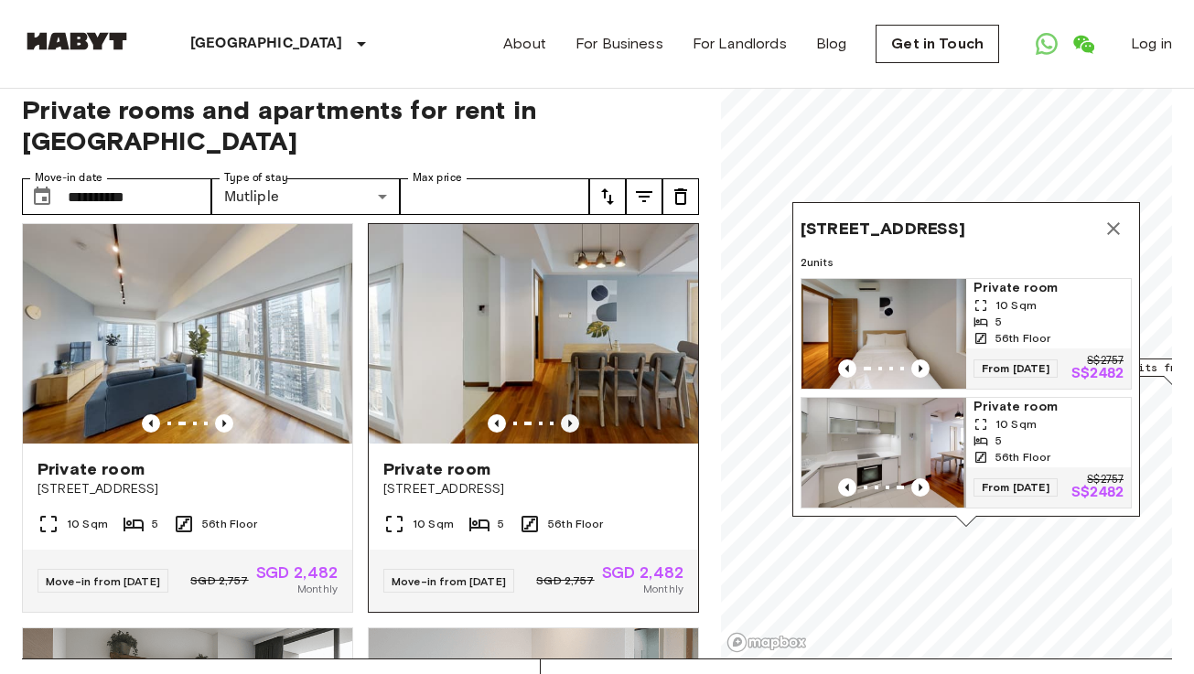
click at [573, 414] on icon "Previous image" at bounding box center [570, 423] width 18 height 18
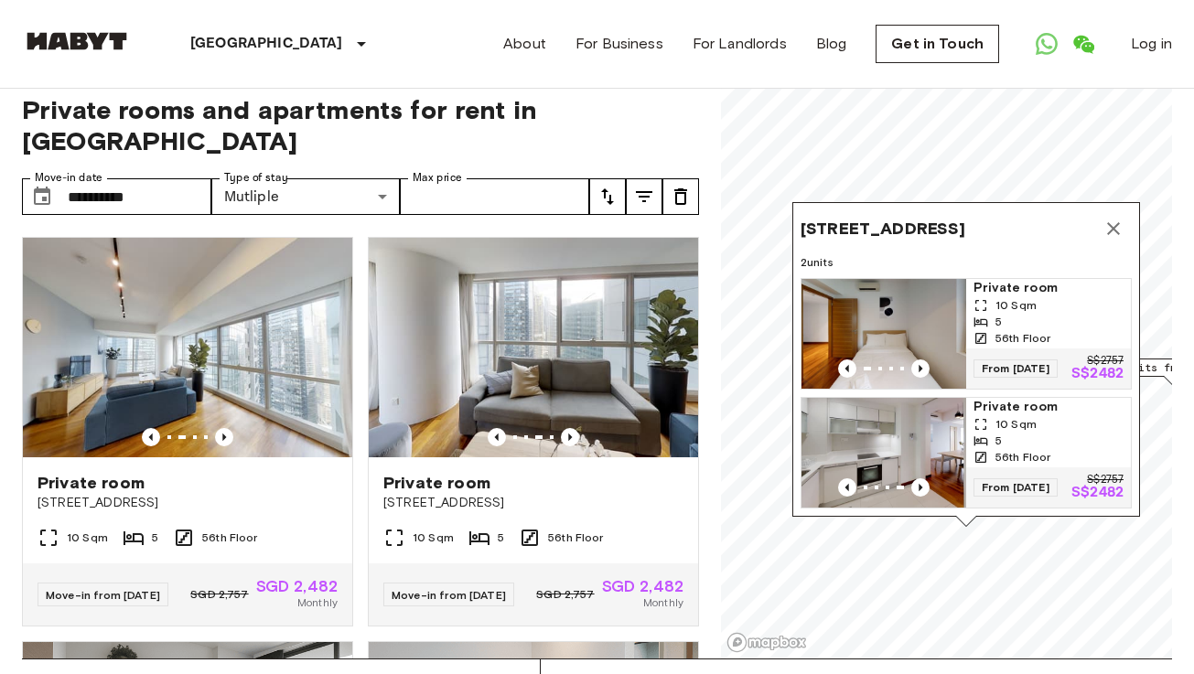
scroll to position [0, 0]
